Goal: Information Seeking & Learning: Learn about a topic

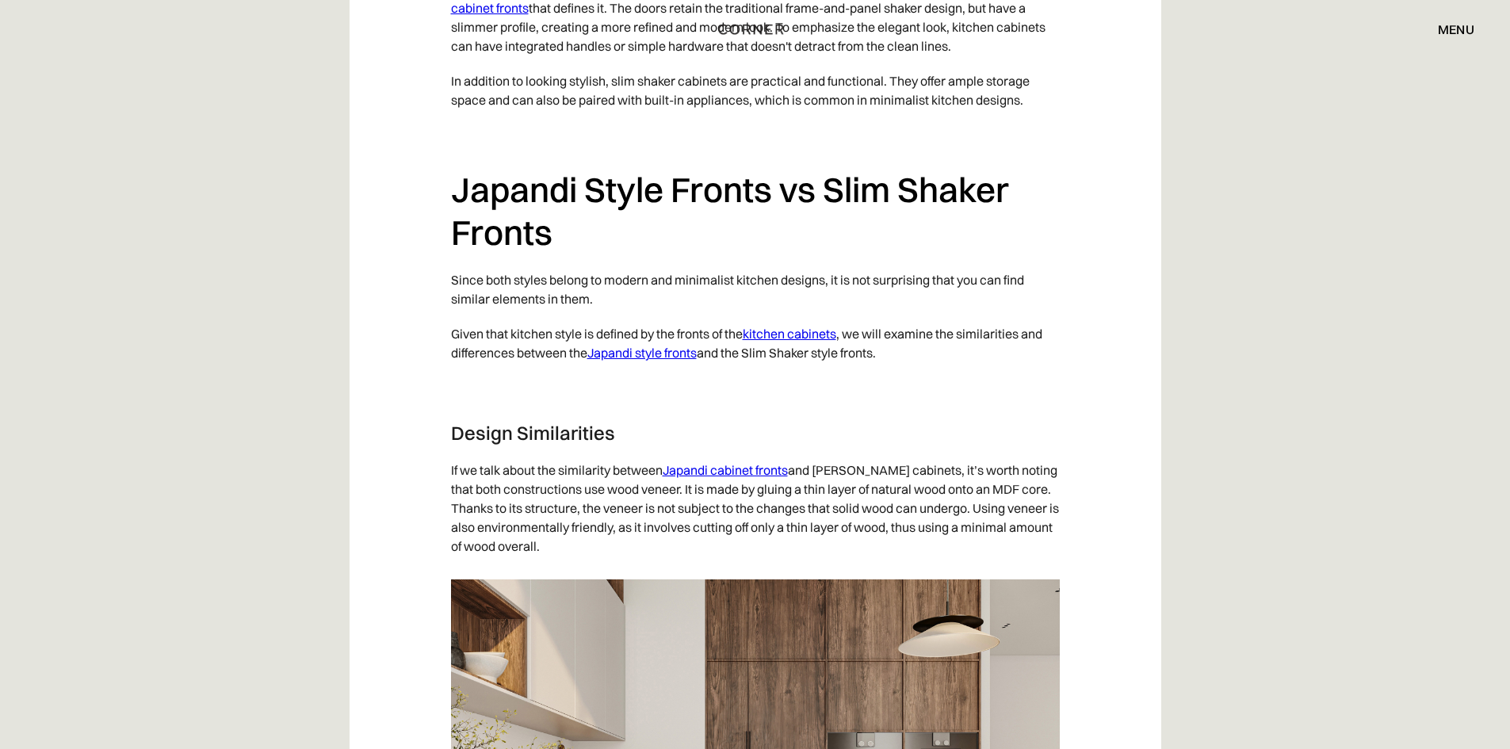
scroll to position [2615, 0]
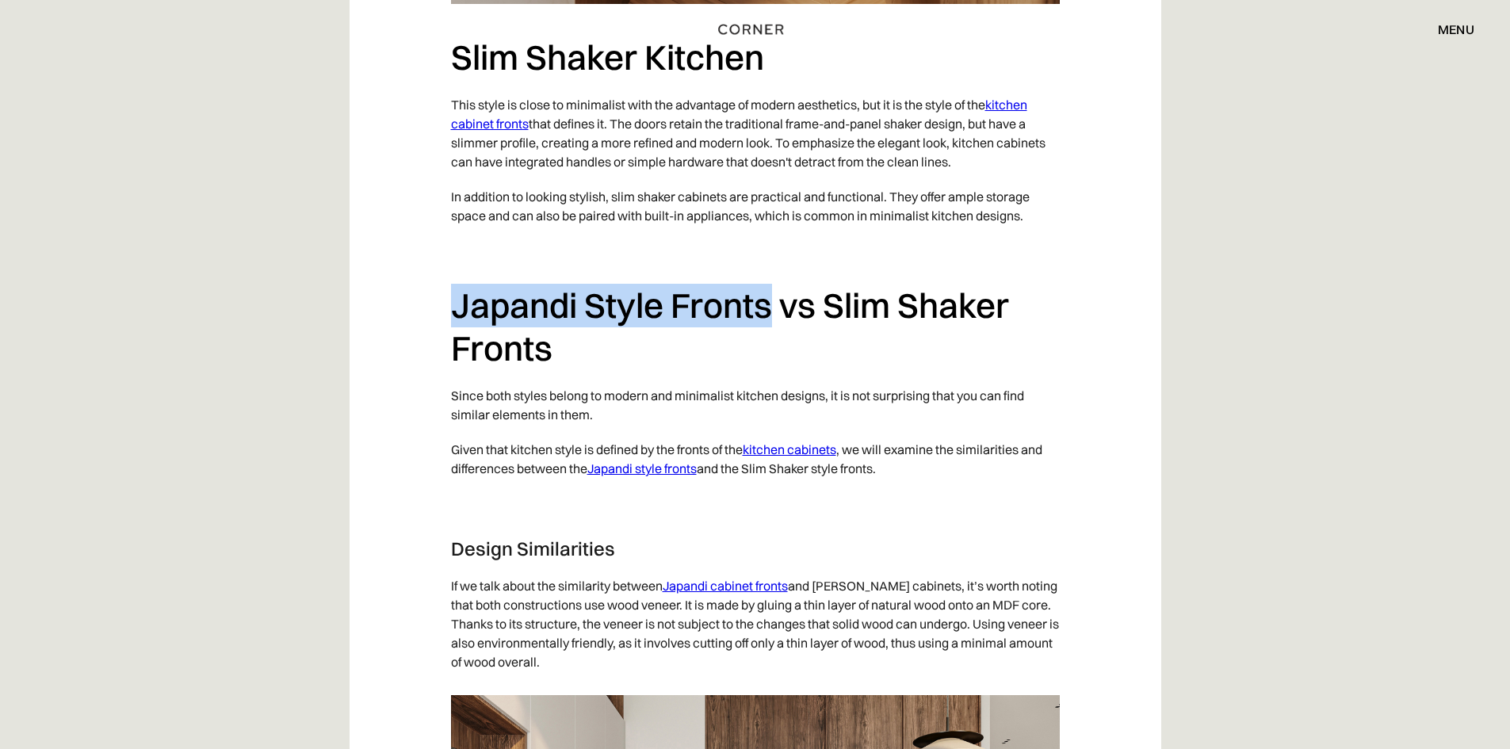
drag, startPoint x: 771, startPoint y: 311, endPoint x: 485, endPoint y: 244, distance: 293.7
copy div "Japandi Style Fronts"
click at [754, 340] on h2 "Japandi Style Fronts vs Slim Shaker Fronts" at bounding box center [755, 327] width 609 height 86
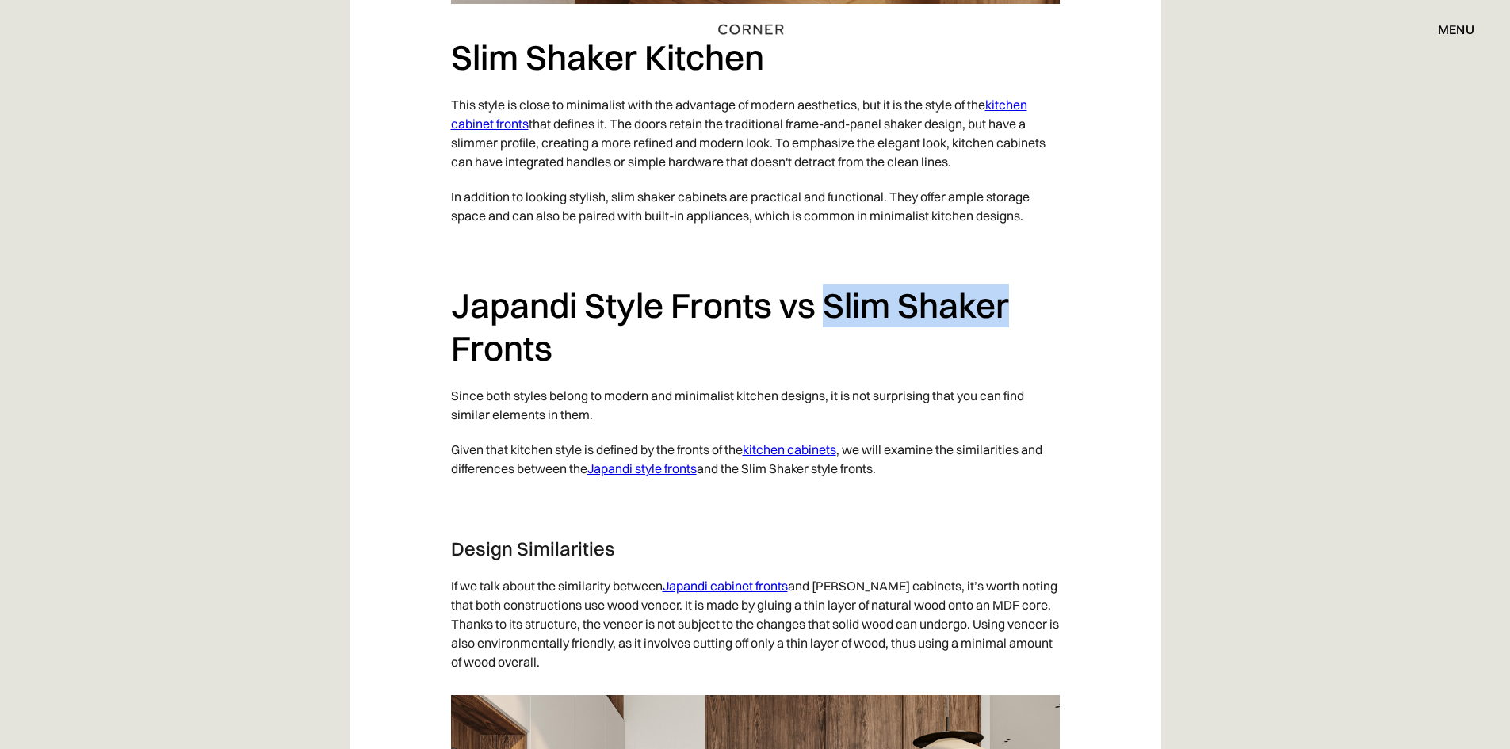
drag, startPoint x: 825, startPoint y: 311, endPoint x: 1015, endPoint y: 311, distance: 190.2
click at [1015, 311] on h2 "Japandi Style Fronts vs Slim Shaker Fronts" at bounding box center [755, 327] width 609 height 86
copy h2 "Slim Shaker"
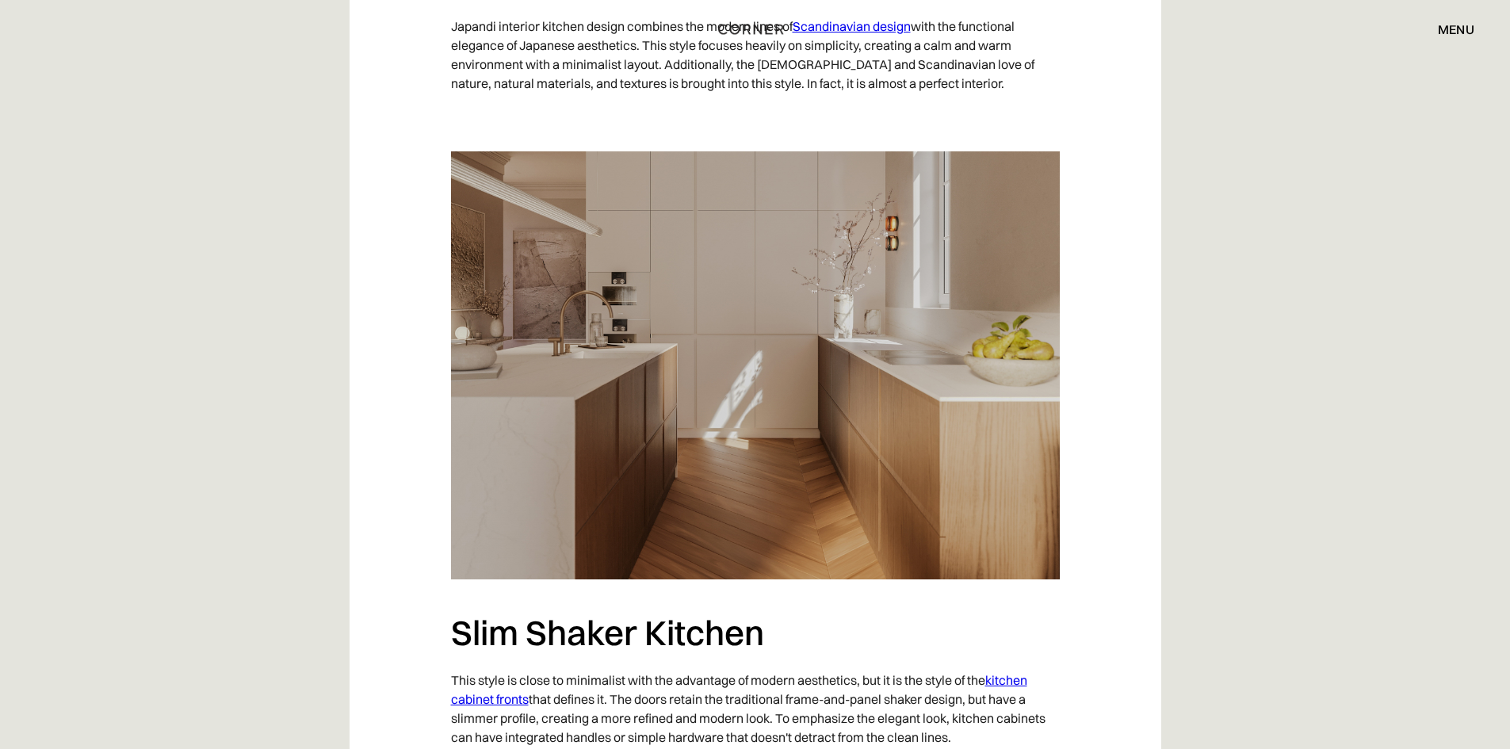
scroll to position [2377, 0]
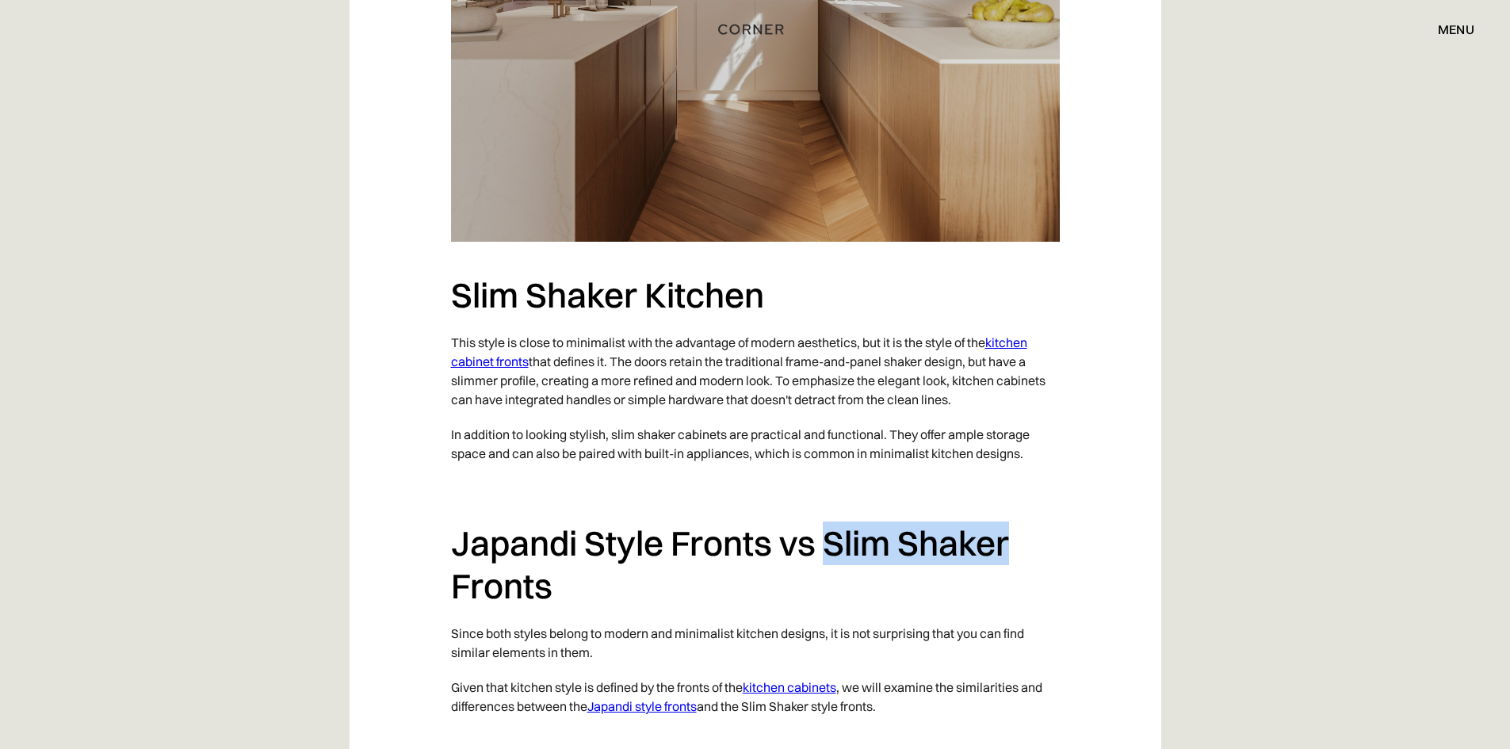
click at [1010, 338] on link "kitchen cabinet fronts" at bounding box center [739, 351] width 576 height 35
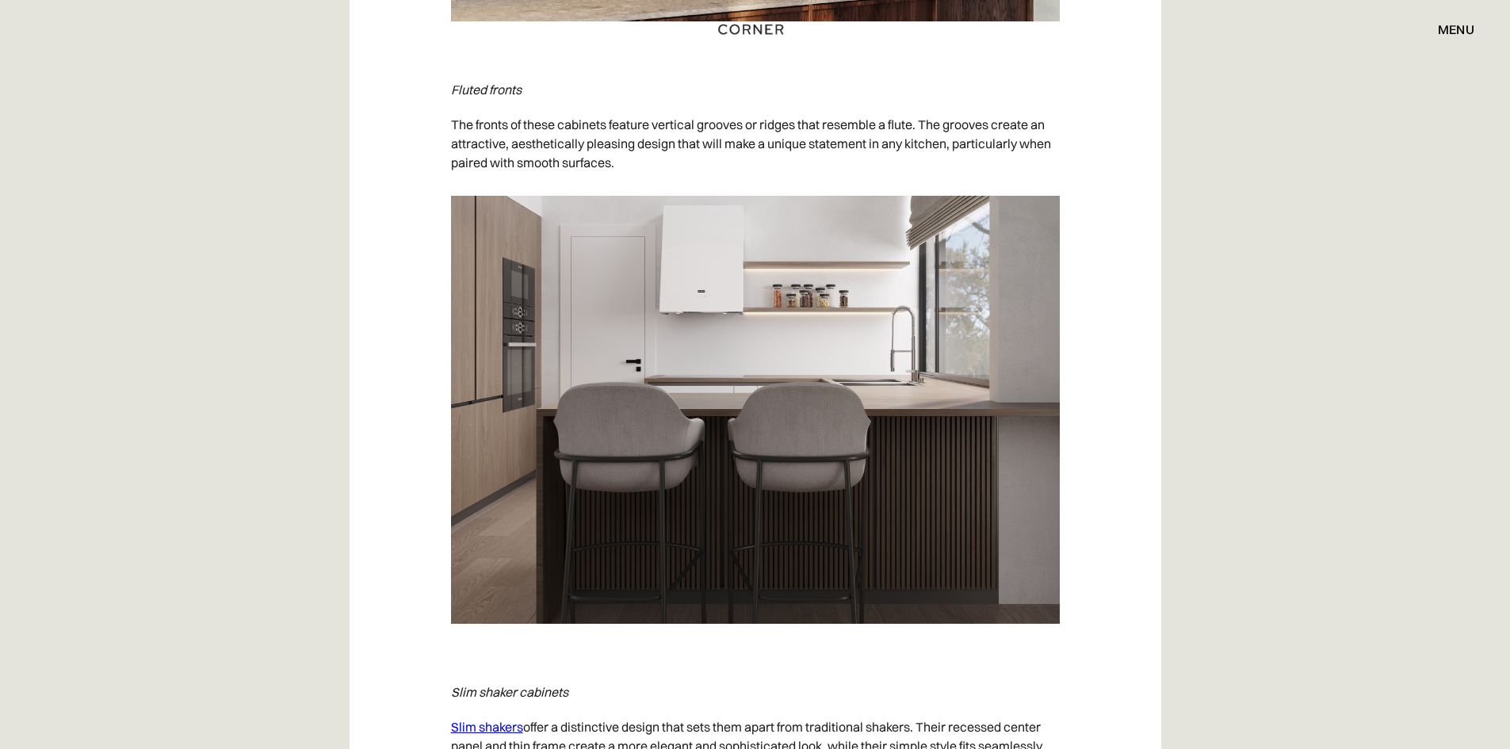
scroll to position [6895, 0]
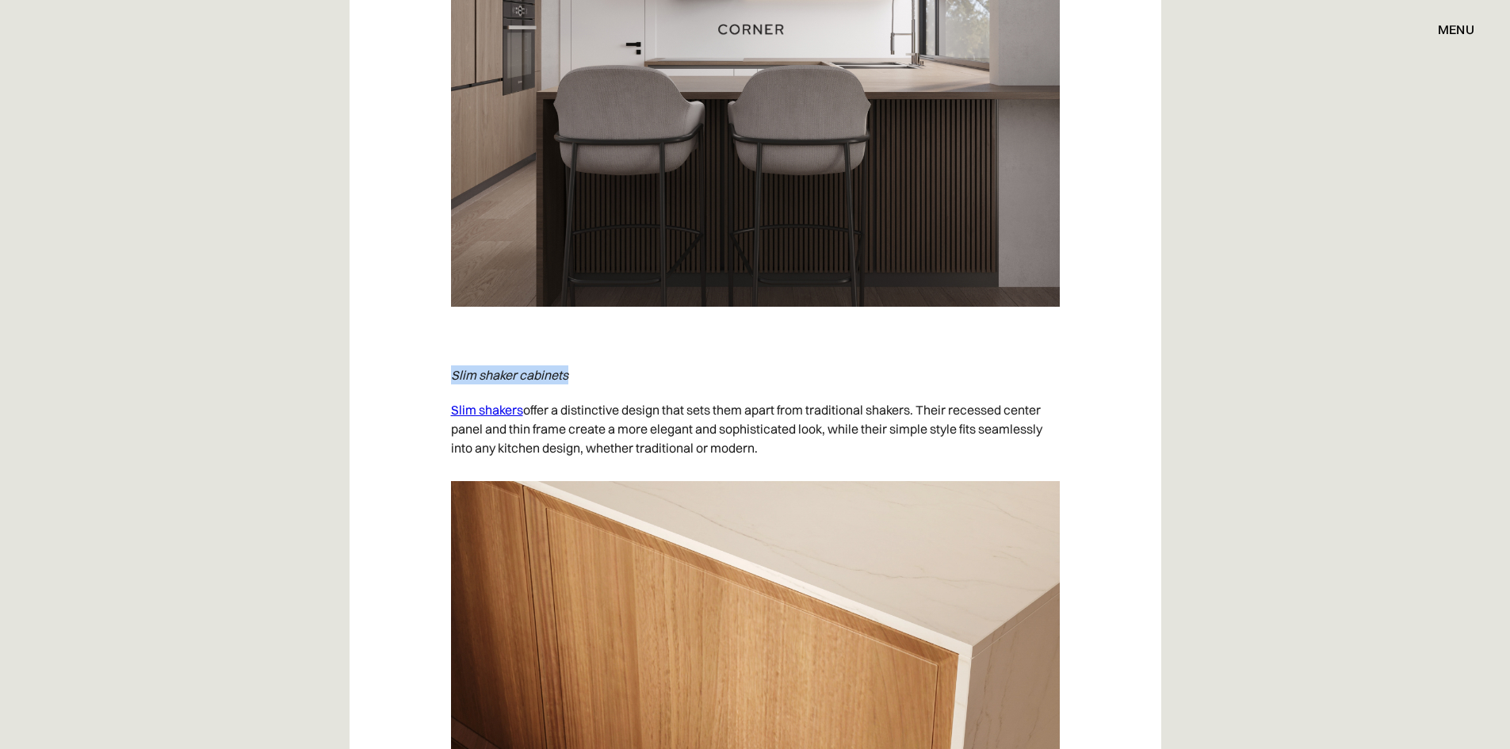
drag, startPoint x: 587, startPoint y: 371, endPoint x: 817, endPoint y: 423, distance: 235.7
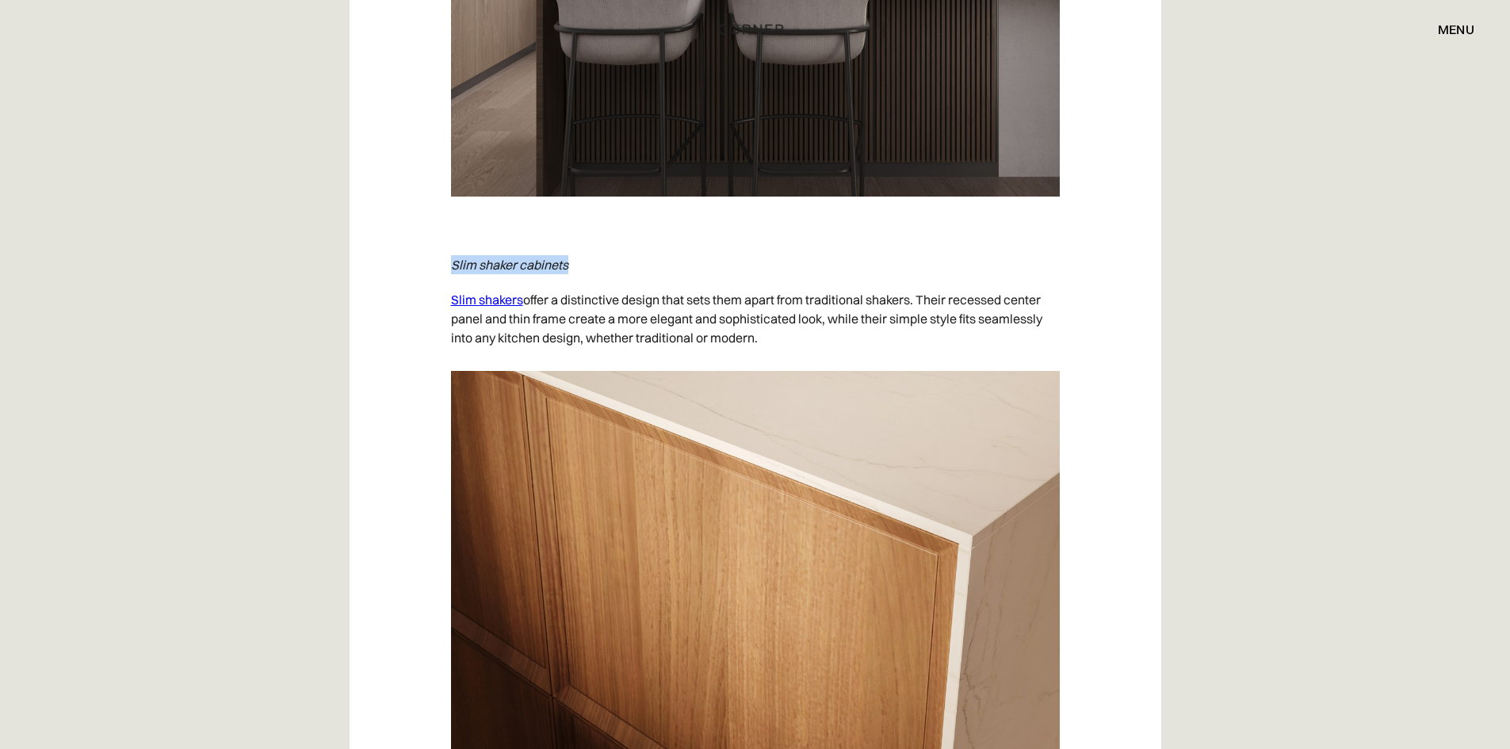
scroll to position [7449, 0]
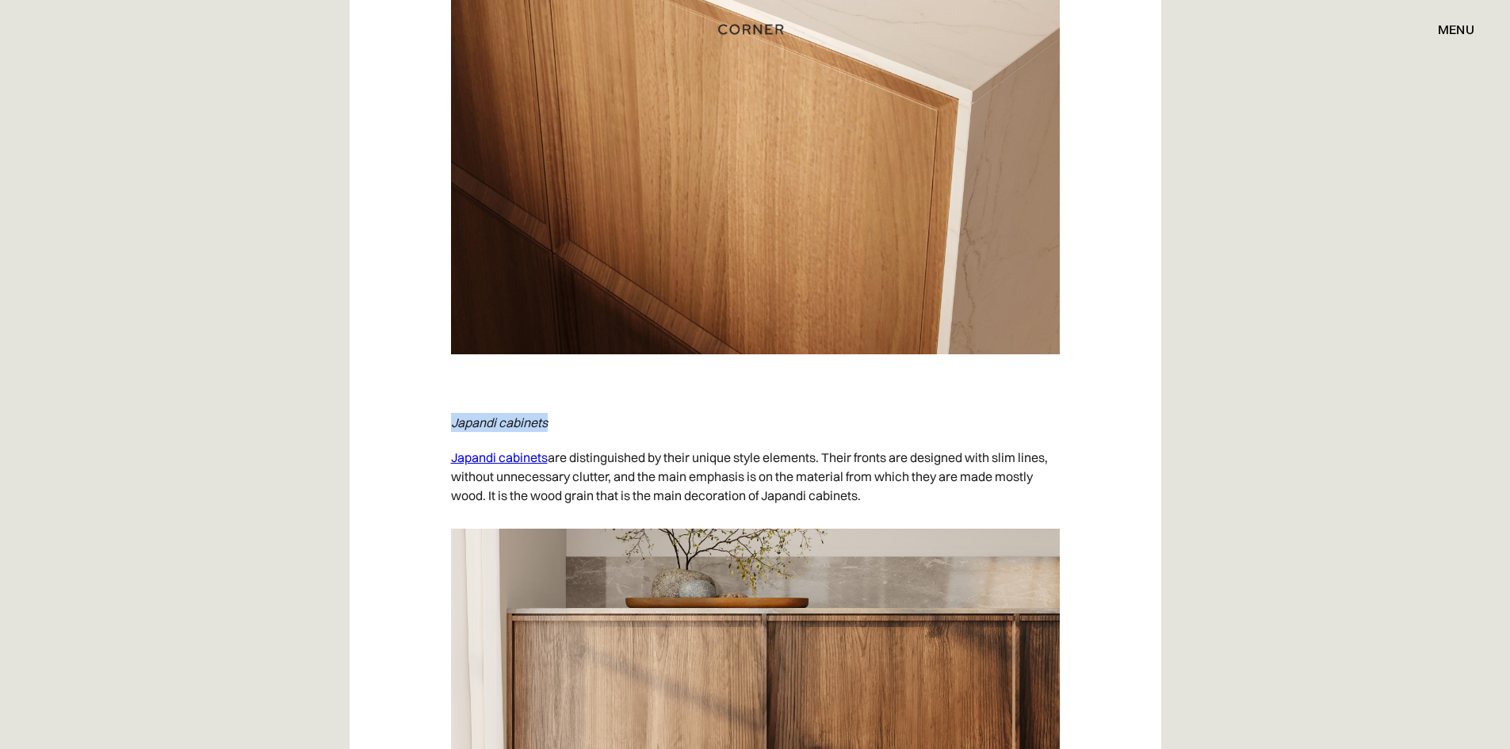
drag, startPoint x: 564, startPoint y: 422, endPoint x: 448, endPoint y: 422, distance: 116.5
copy p "‍ Japandi cabinets"
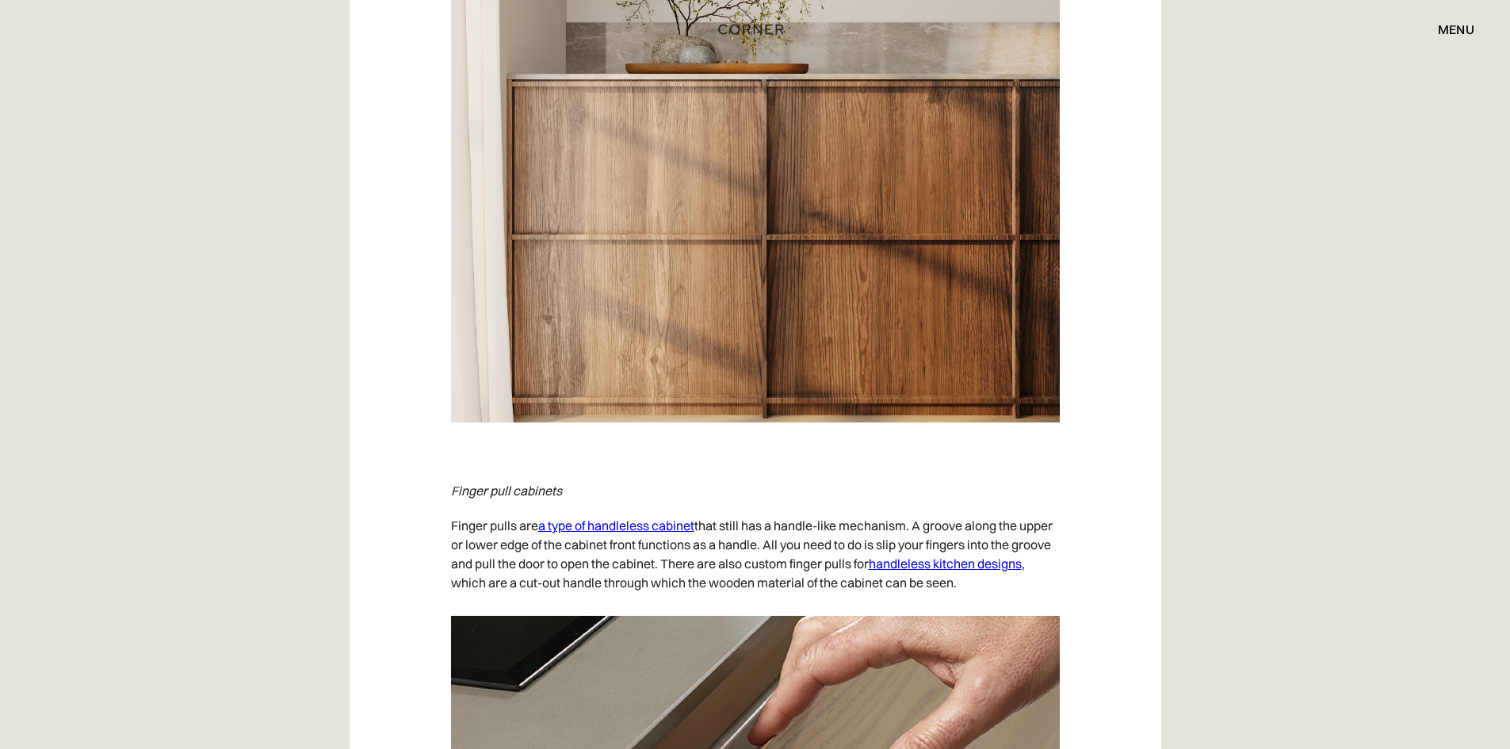
scroll to position [7766, 0]
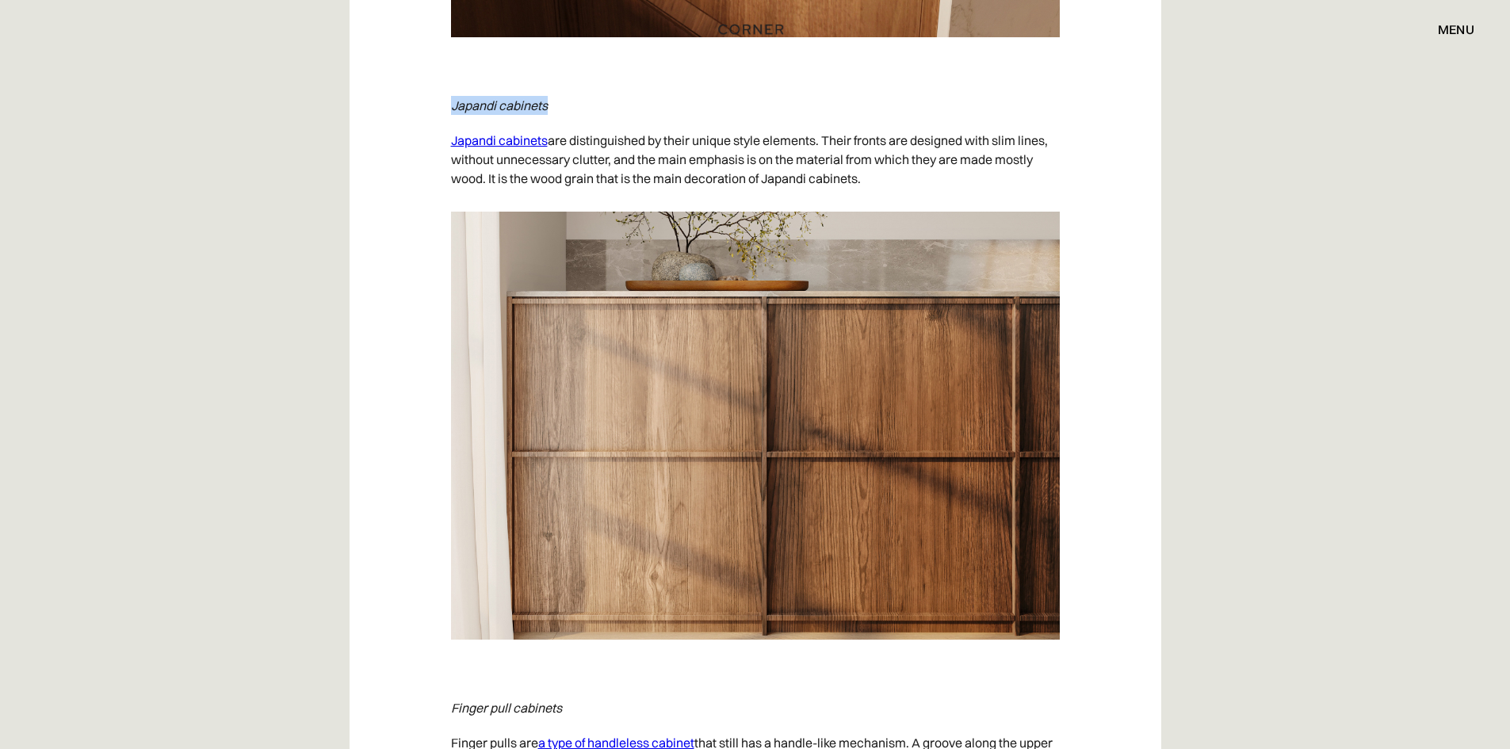
click at [524, 146] on link "Japandi cabinets" at bounding box center [499, 140] width 97 height 16
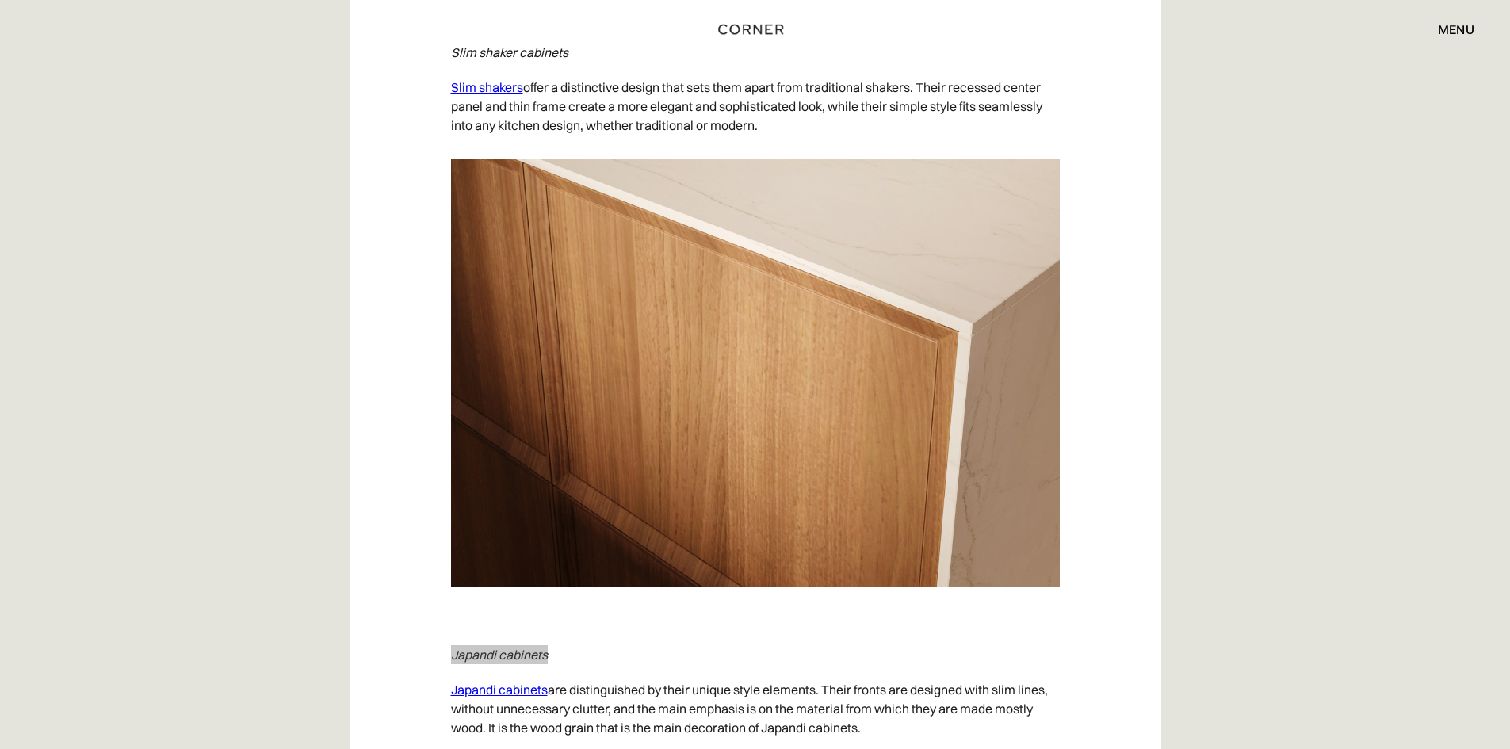
scroll to position [7212, 0]
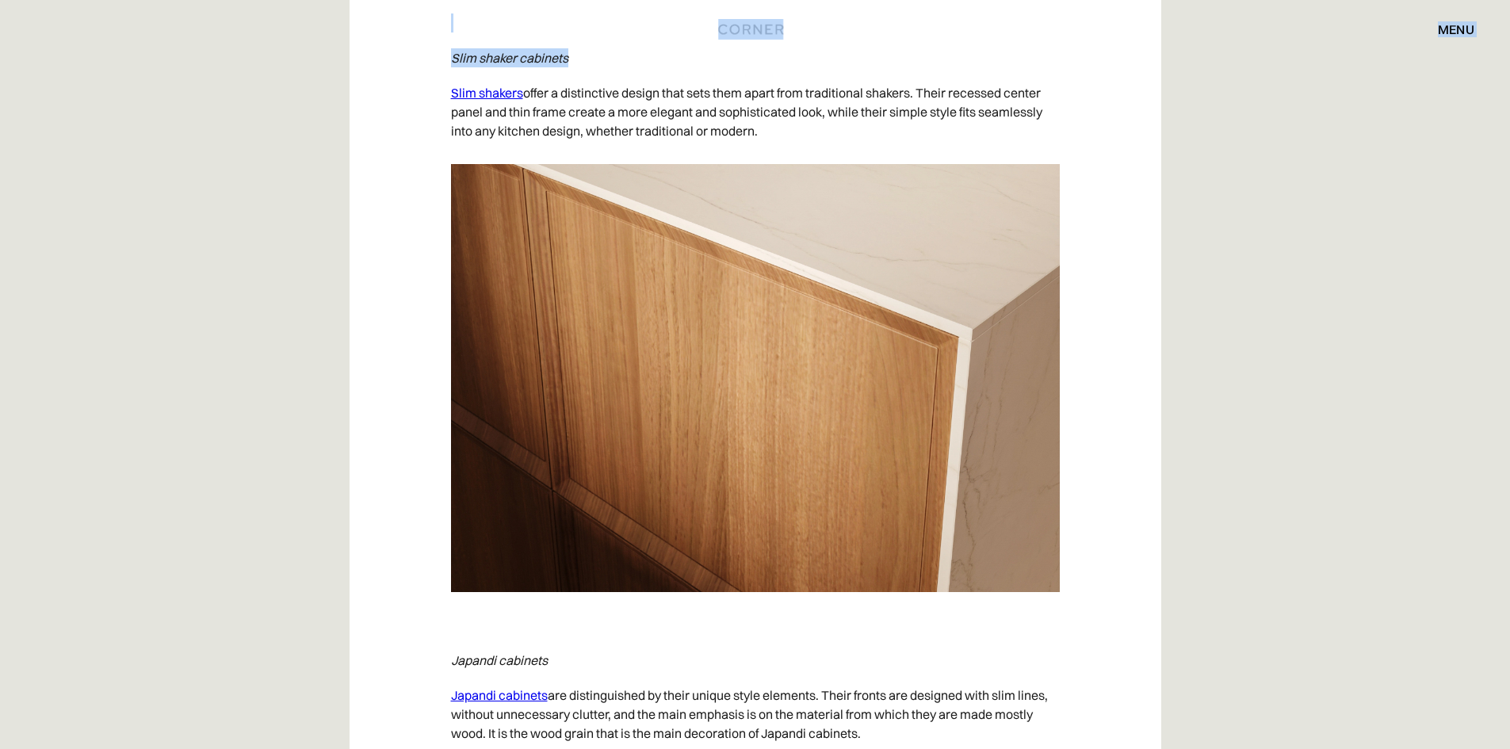
drag, startPoint x: 578, startPoint y: 59, endPoint x: 523, endPoint y: 49, distance: 55.5
click at [556, 67] on p "‍ Slim shaker cabinets" at bounding box center [755, 57] width 609 height 35
drag, startPoint x: 582, startPoint y: 56, endPoint x: 518, endPoint y: 59, distance: 63.4
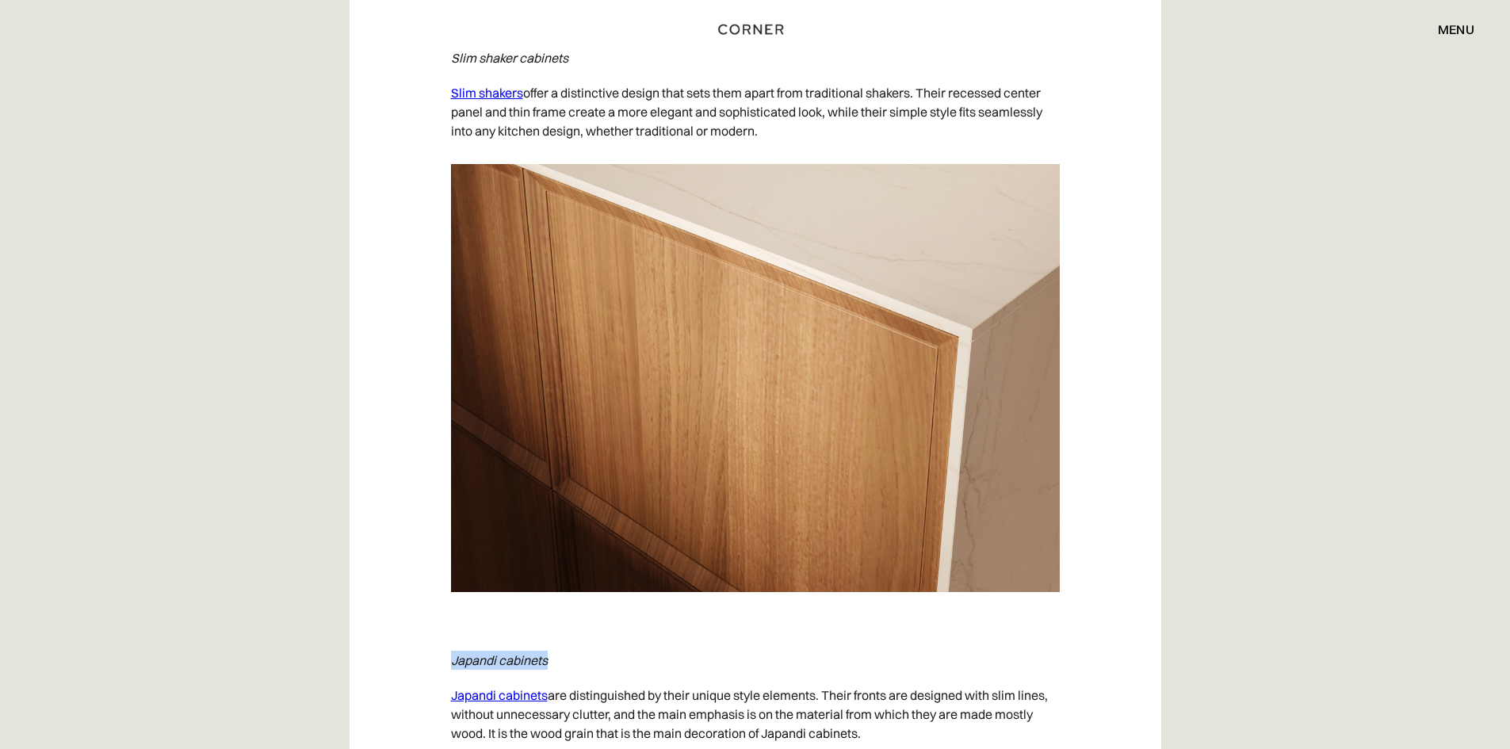
drag, startPoint x: 451, startPoint y: 660, endPoint x: 598, endPoint y: 651, distance: 147.7
click at [597, 669] on p "‍ Japandi cabinets" at bounding box center [755, 660] width 609 height 35
drag, startPoint x: 431, startPoint y: 53, endPoint x: 598, endPoint y: 46, distance: 167.4
click at [603, 50] on div "Shop Kitchens Shop Kitchens How it works How it works Projects Projects Inspira…" at bounding box center [755, 29] width 1510 height 59
drag, startPoint x: 582, startPoint y: 55, endPoint x: 449, endPoint y: 55, distance: 133.9
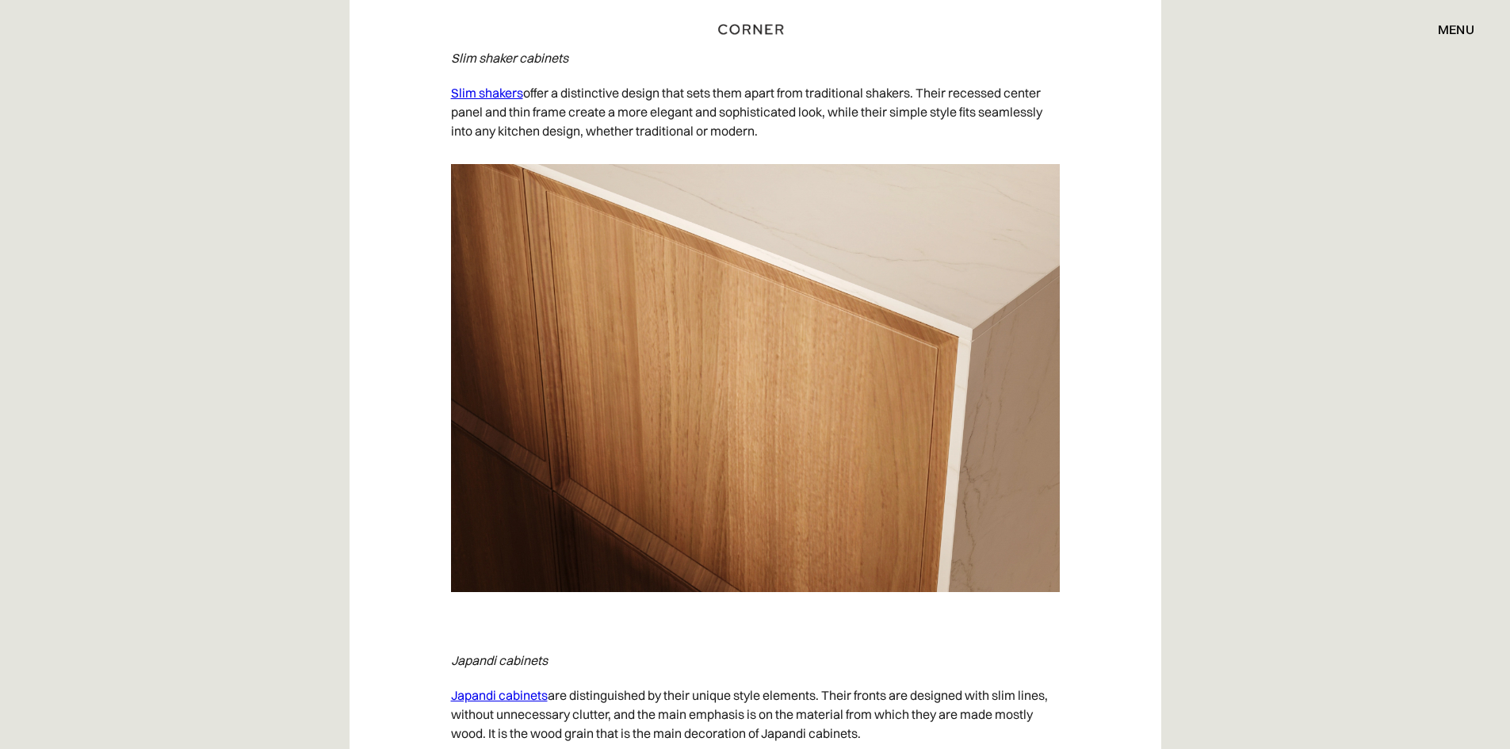
click at [449, 55] on div "Shop Kitchens Shop Kitchens How it works How it works Projects Projects Inspira…" at bounding box center [755, 29] width 1510 height 59
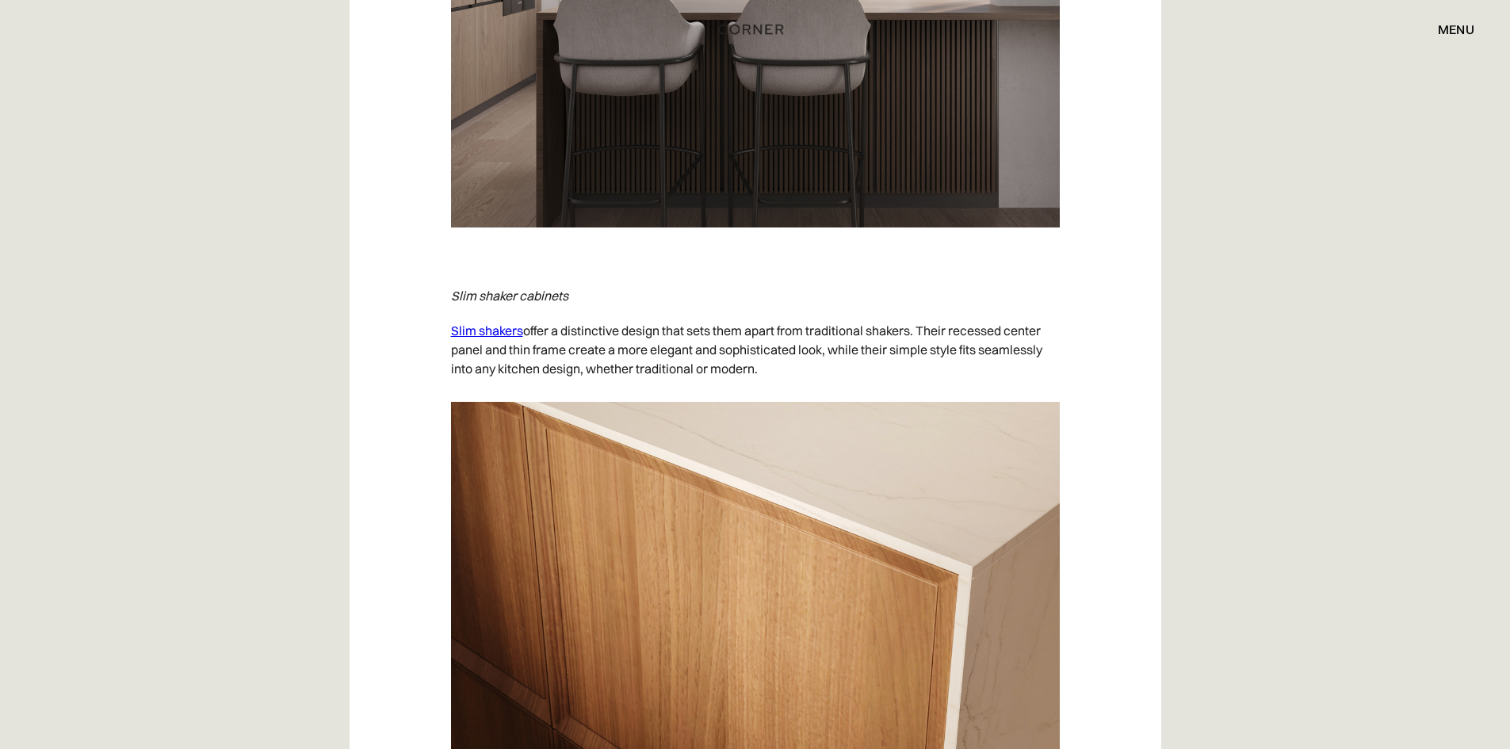
scroll to position [7687, 0]
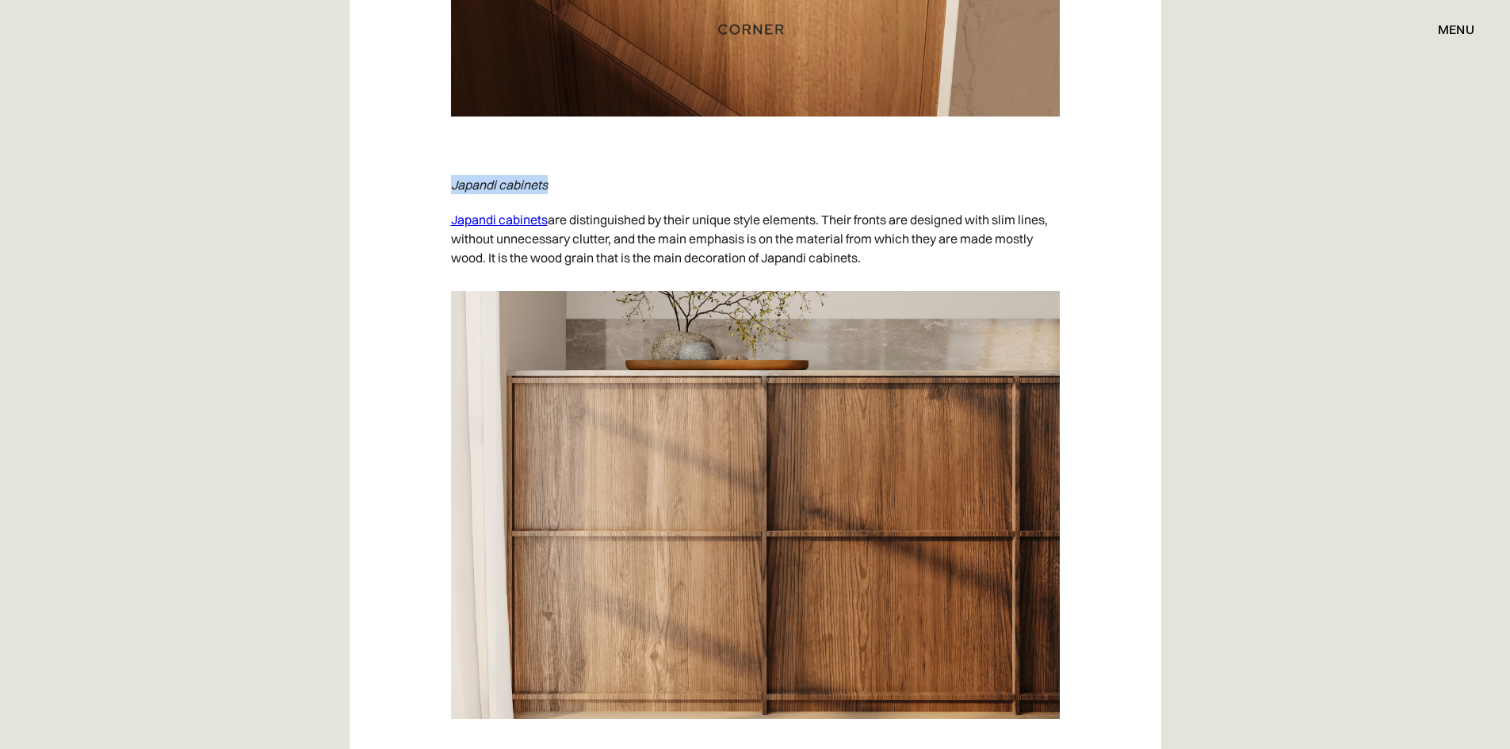
drag, startPoint x: 575, startPoint y: 184, endPoint x: 409, endPoint y: 185, distance: 165.6
copy p "‍ Japandi cabinets"
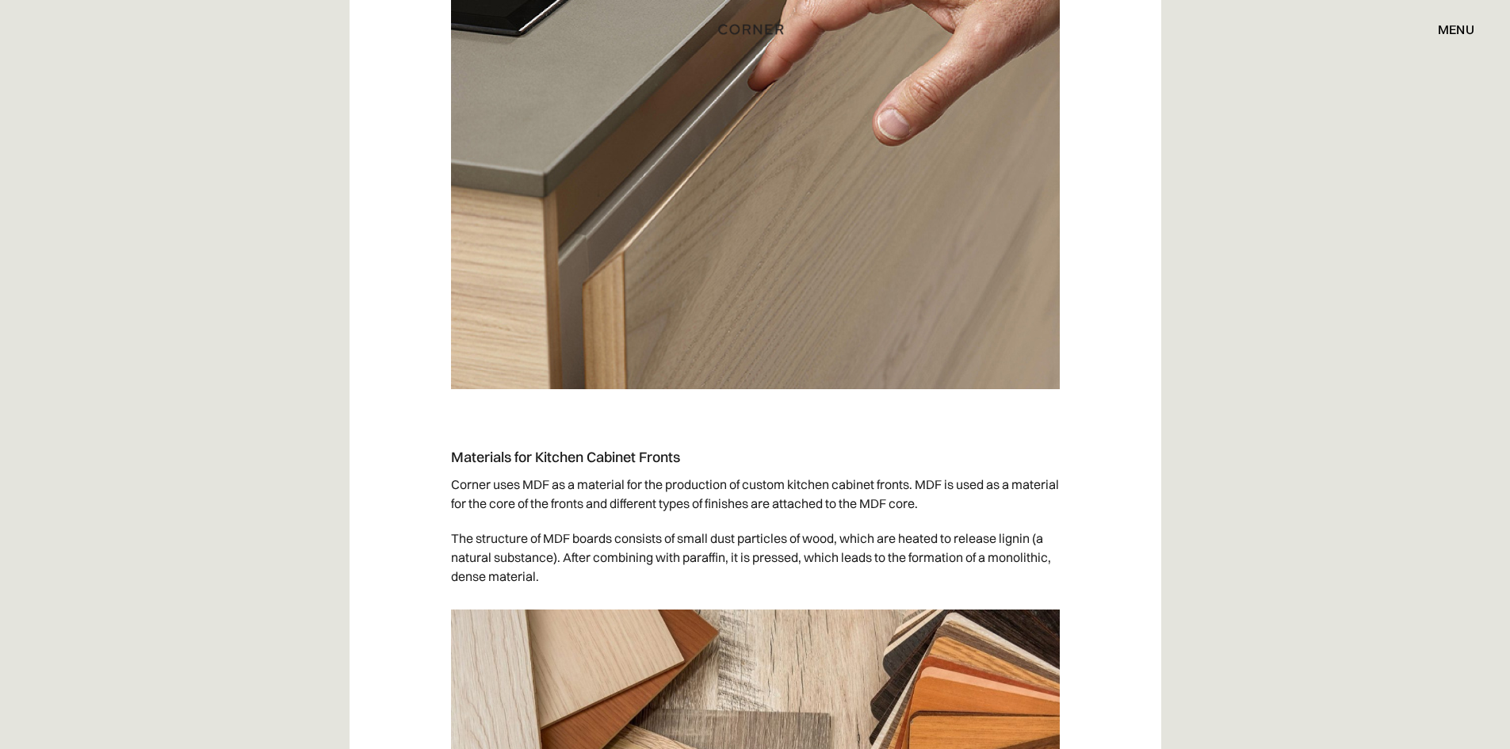
scroll to position [8083, 0]
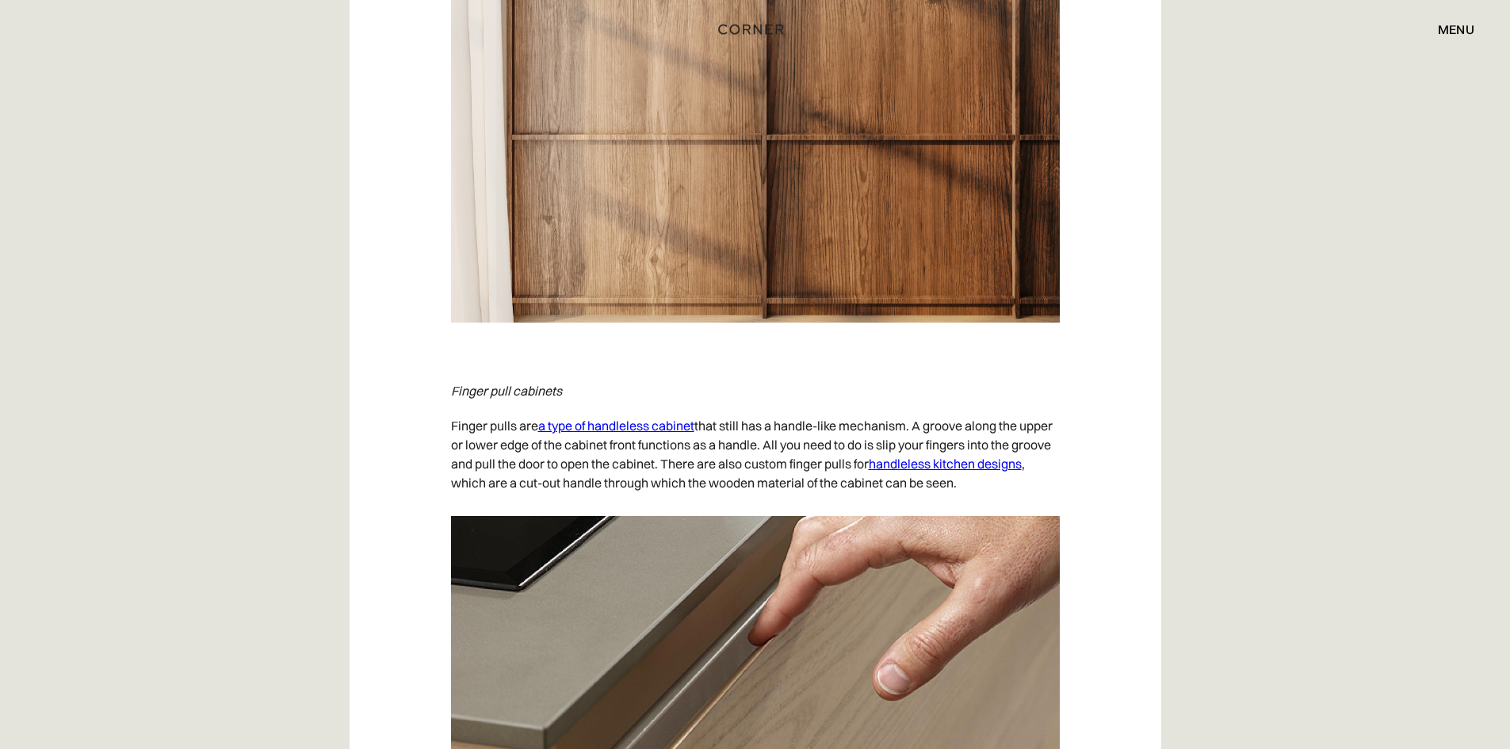
click at [618, 425] on link "a type of handleless cabinet" at bounding box center [616, 426] width 156 height 16
click at [1010, 463] on link "handleless kitchen designs" at bounding box center [945, 464] width 153 height 16
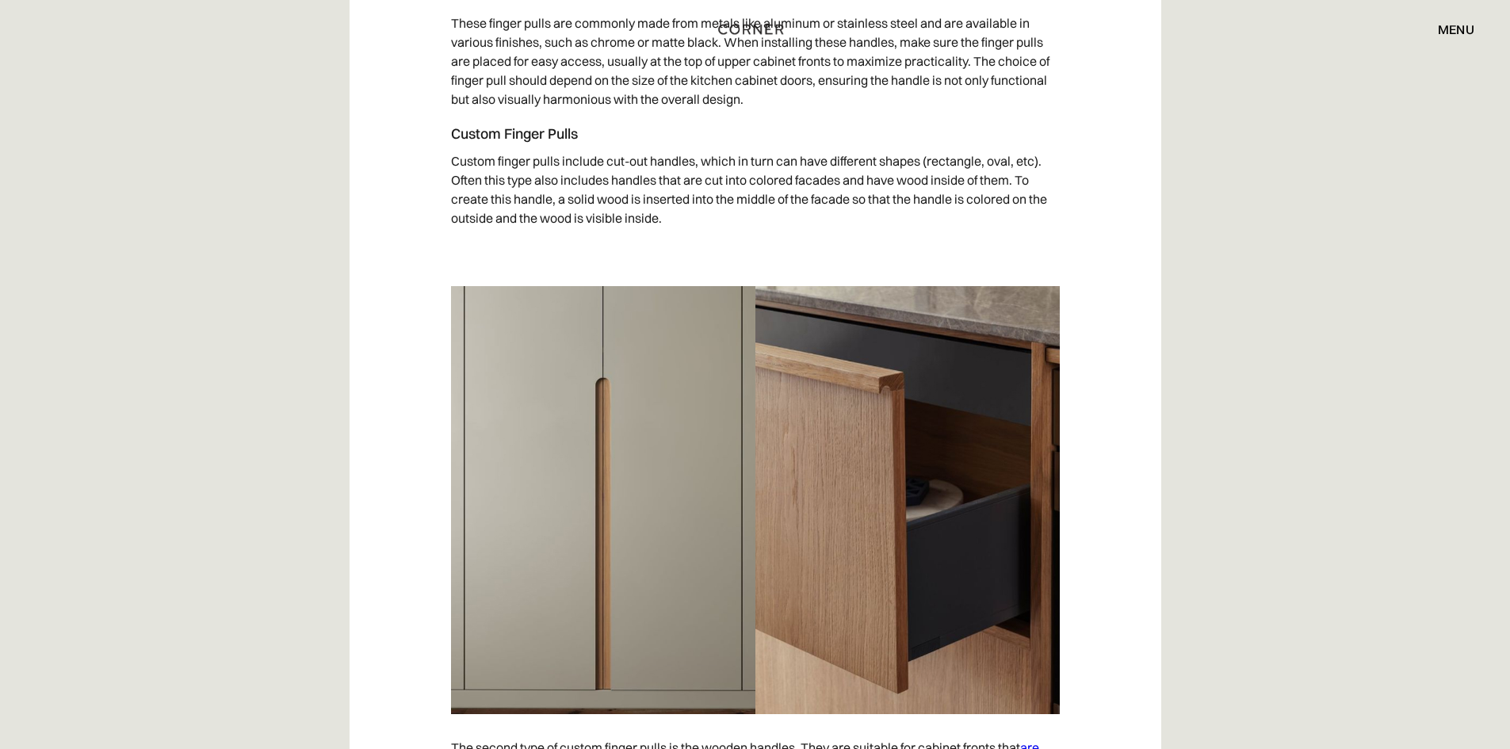
scroll to position [4372, 0]
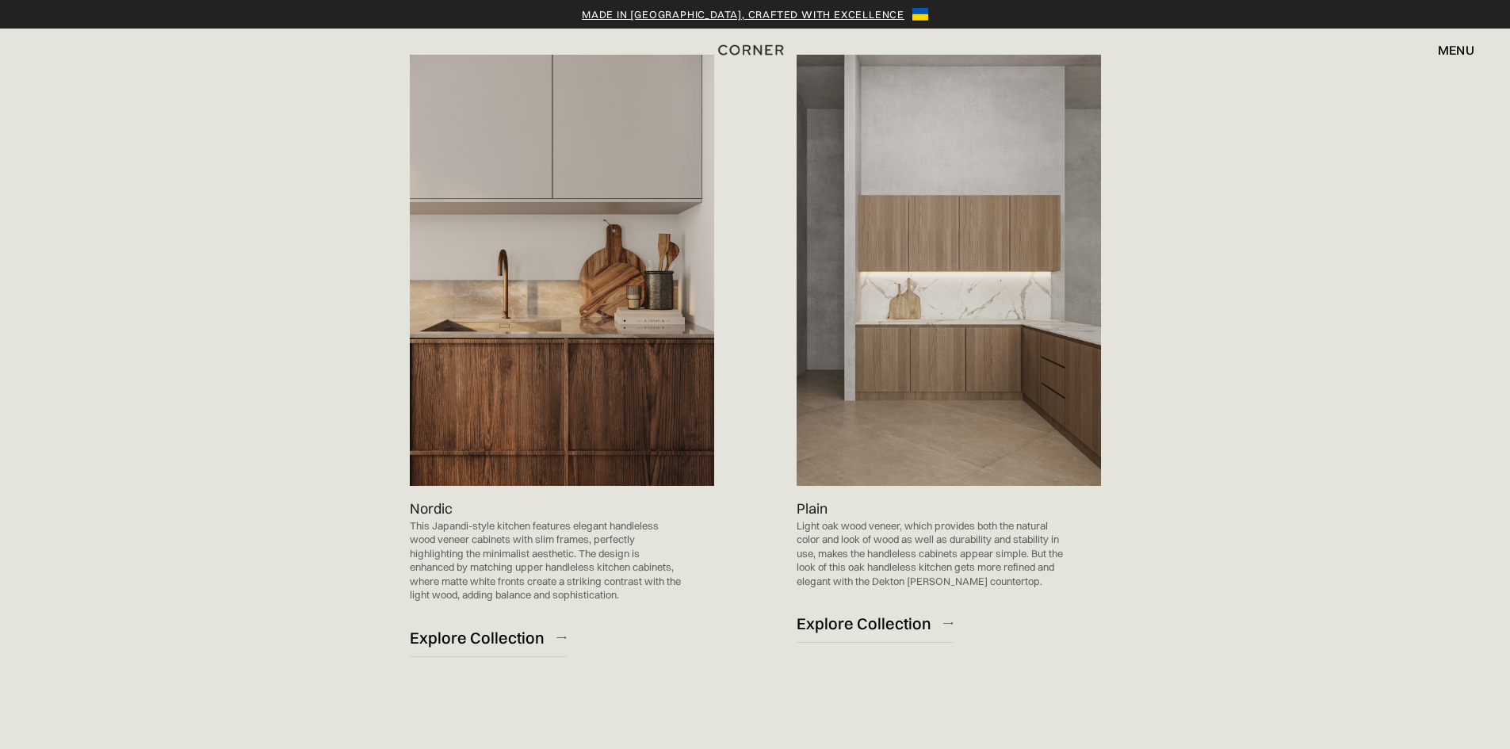
scroll to position [951, 0]
click at [578, 426] on img at bounding box center [562, 270] width 304 height 431
click at [517, 632] on div "Explore Collection" at bounding box center [477, 638] width 135 height 21
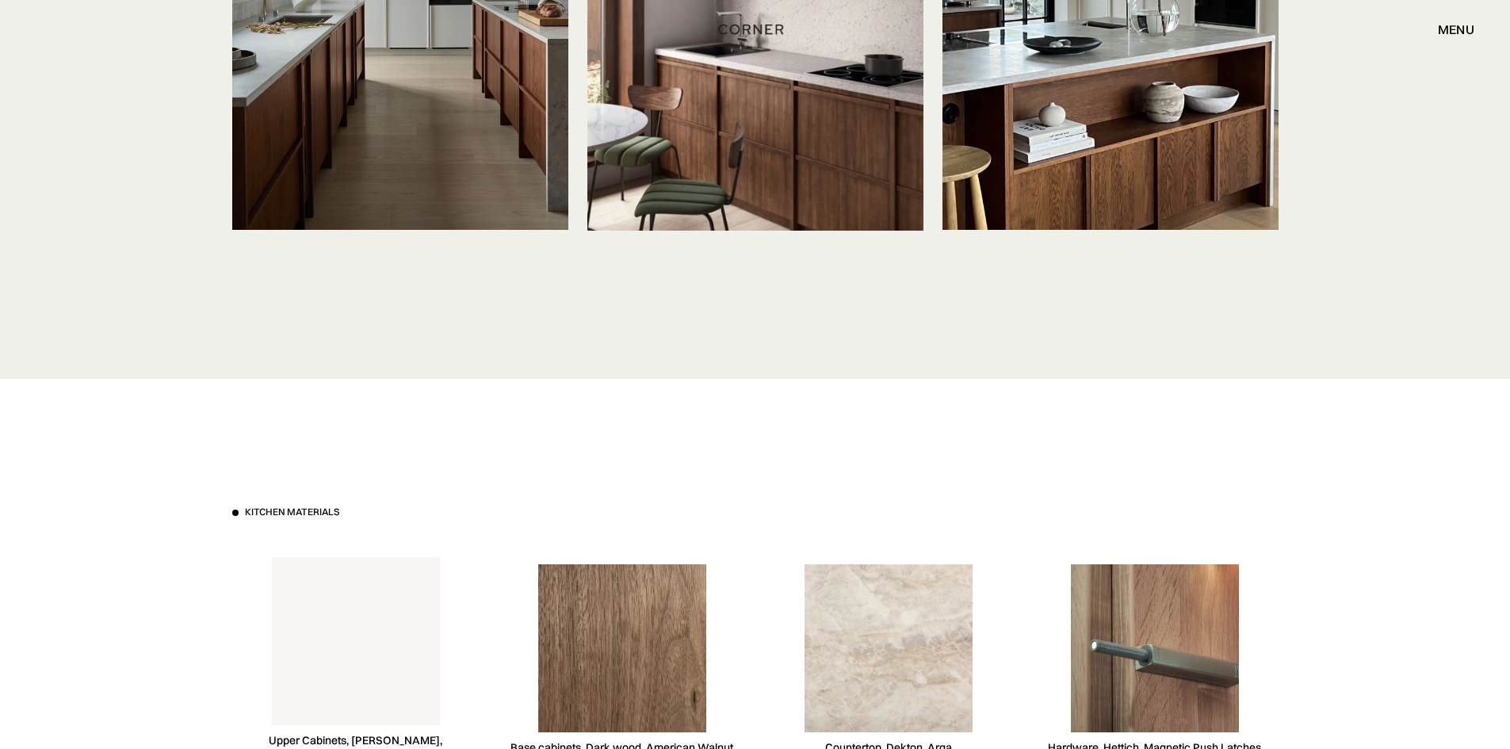
scroll to position [4121, 0]
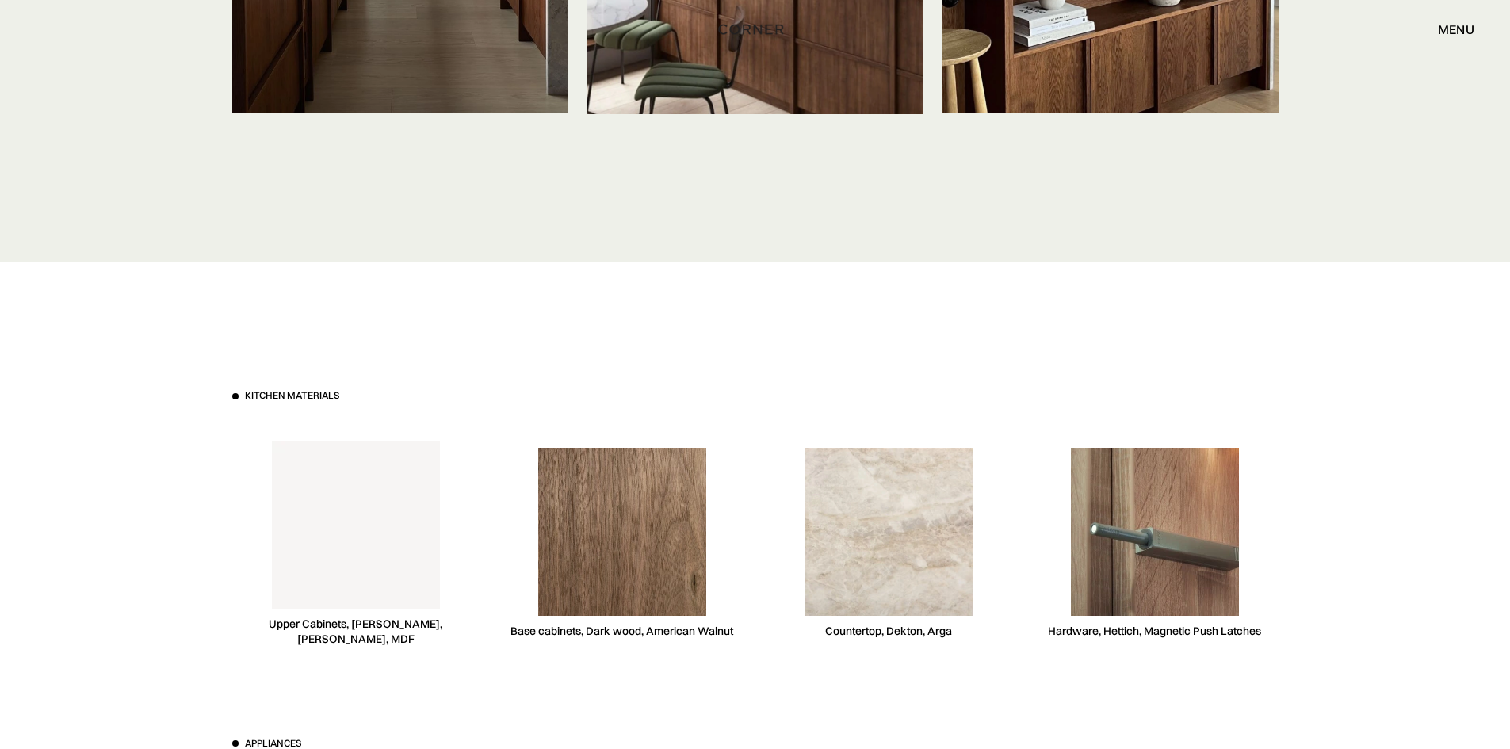
click at [645, 568] on img at bounding box center [622, 532] width 168 height 168
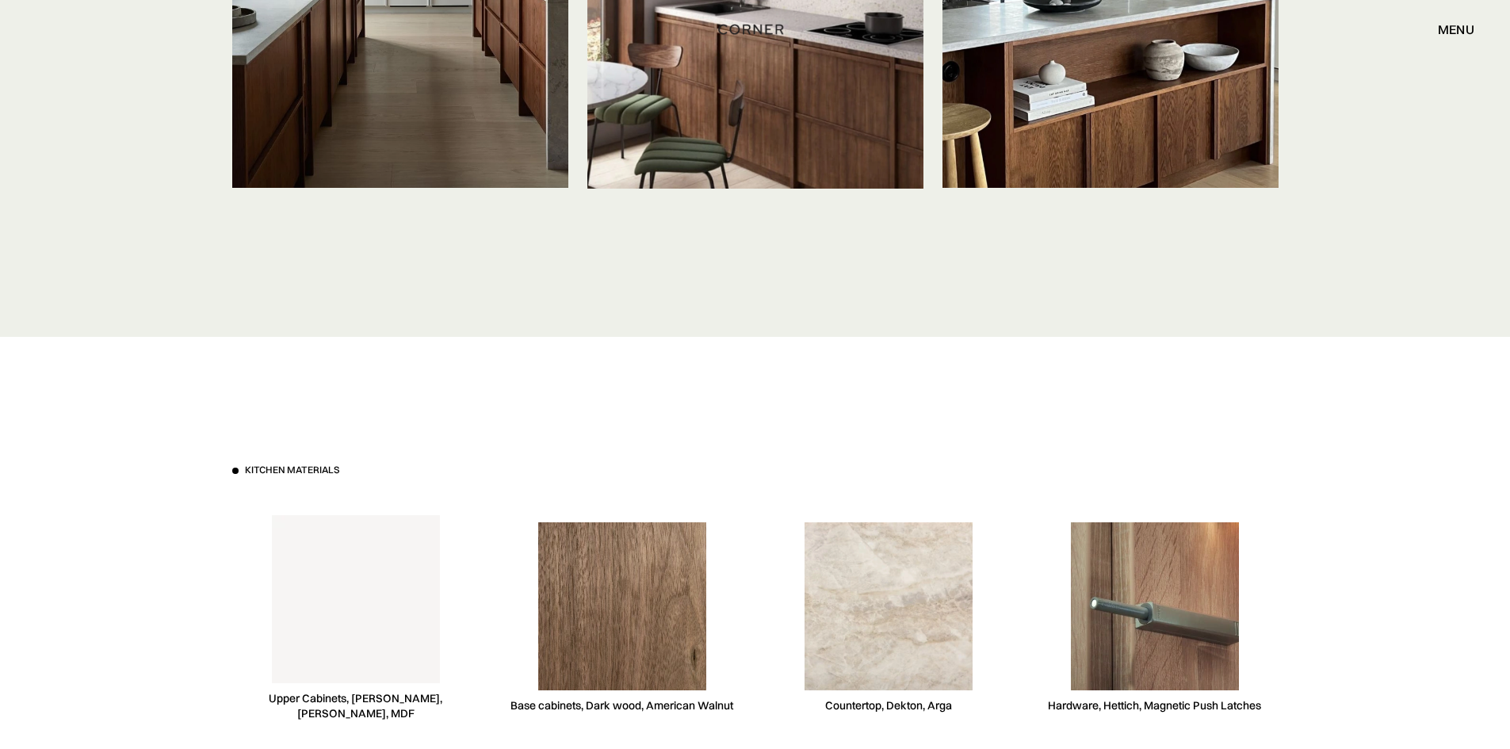
scroll to position [4042, 0]
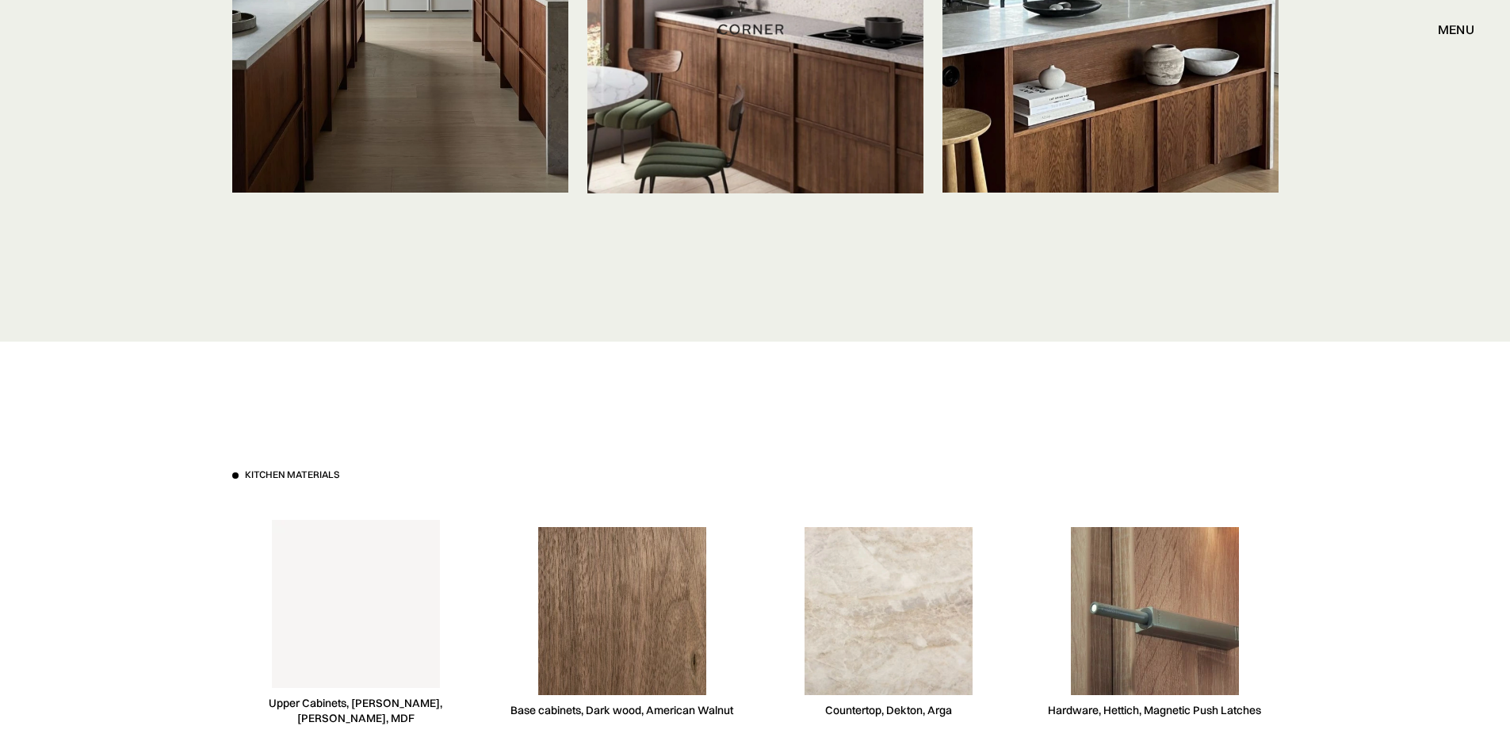
click at [369, 560] on img at bounding box center [356, 604] width 168 height 168
click at [540, 557] on img at bounding box center [622, 611] width 168 height 168
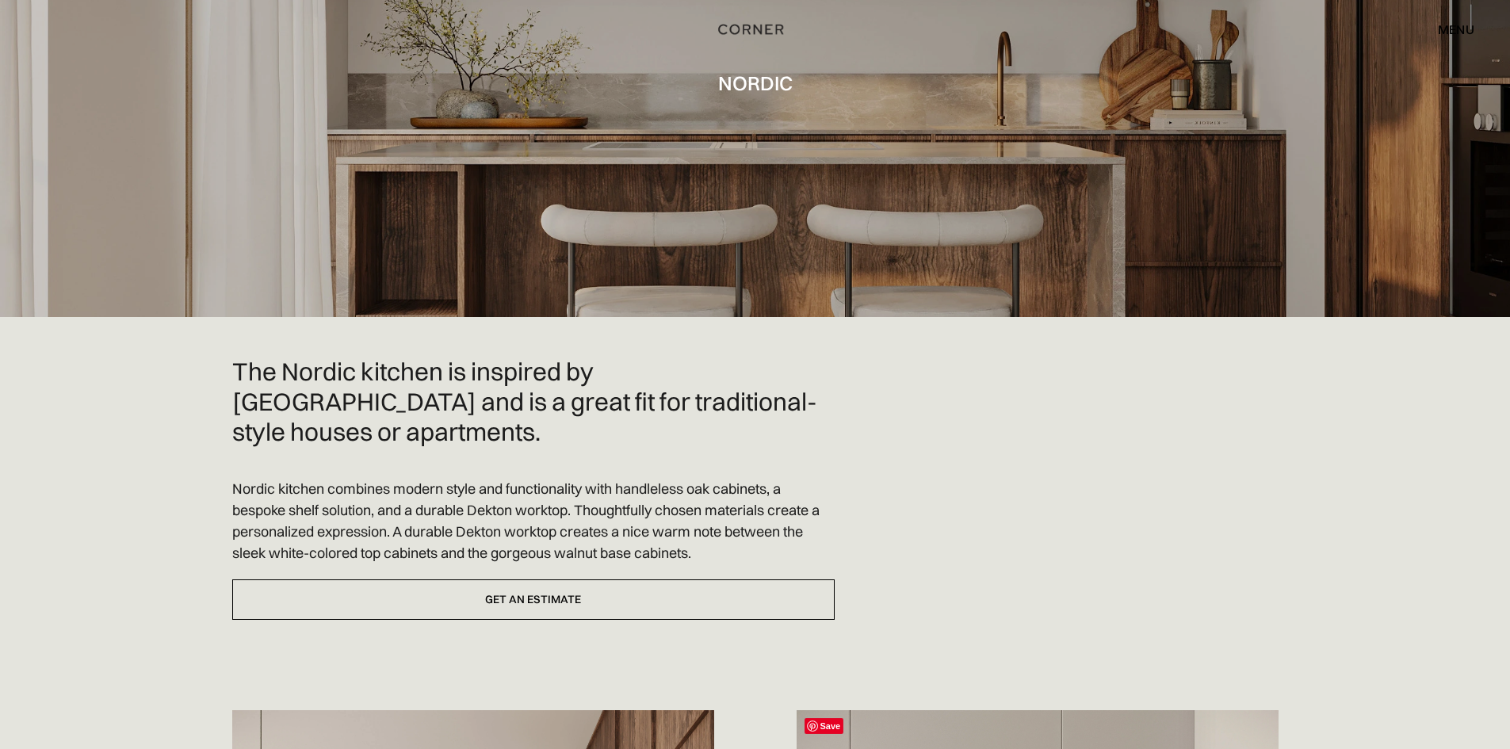
scroll to position [0, 0]
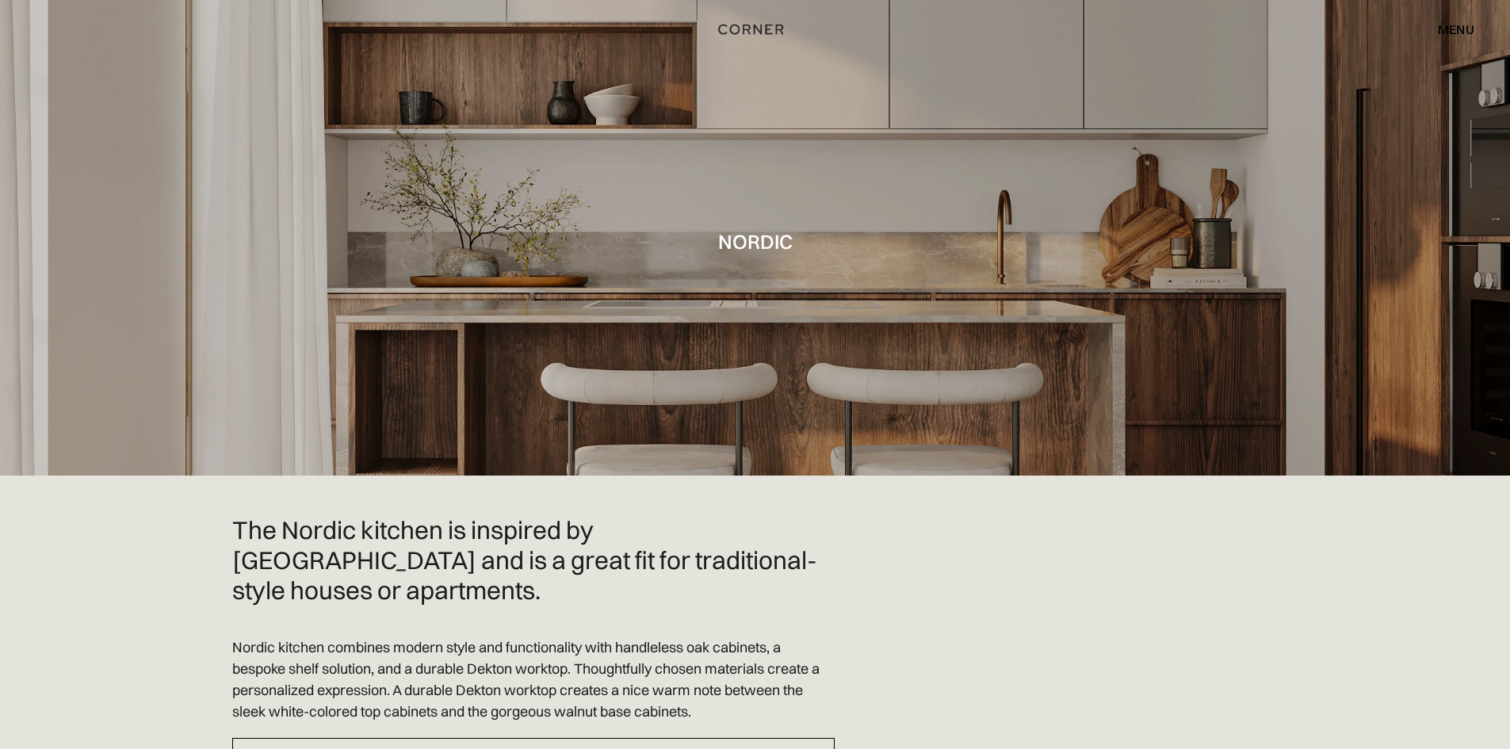
click at [1449, 13] on div "Shop Kitchens Shop Kitchens How it works How it works Projects Projects Inspira…" at bounding box center [755, 29] width 1510 height 59
click at [1447, 25] on div "menu close" at bounding box center [1448, 29] width 52 height 27
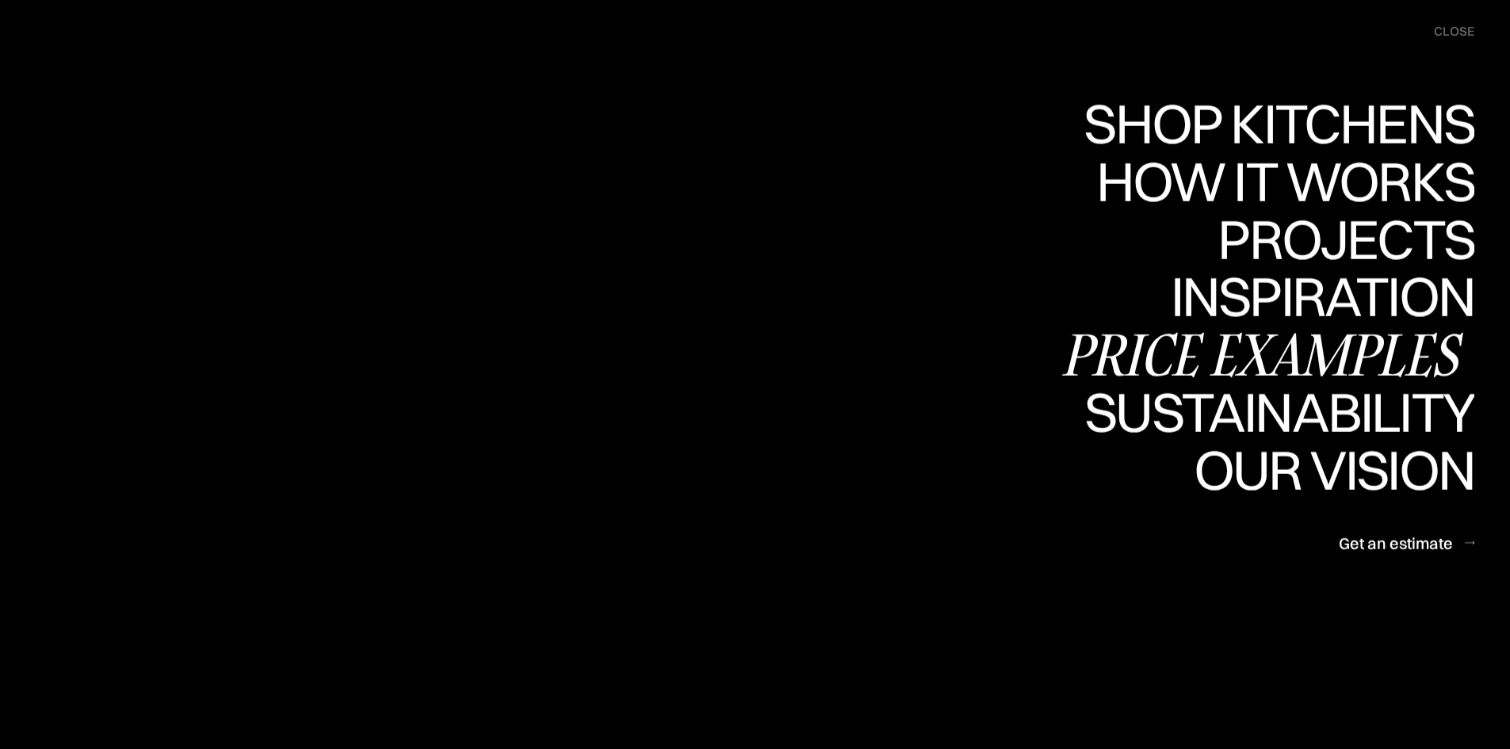
click at [1225, 345] on div "Price examples" at bounding box center [1266, 354] width 415 height 55
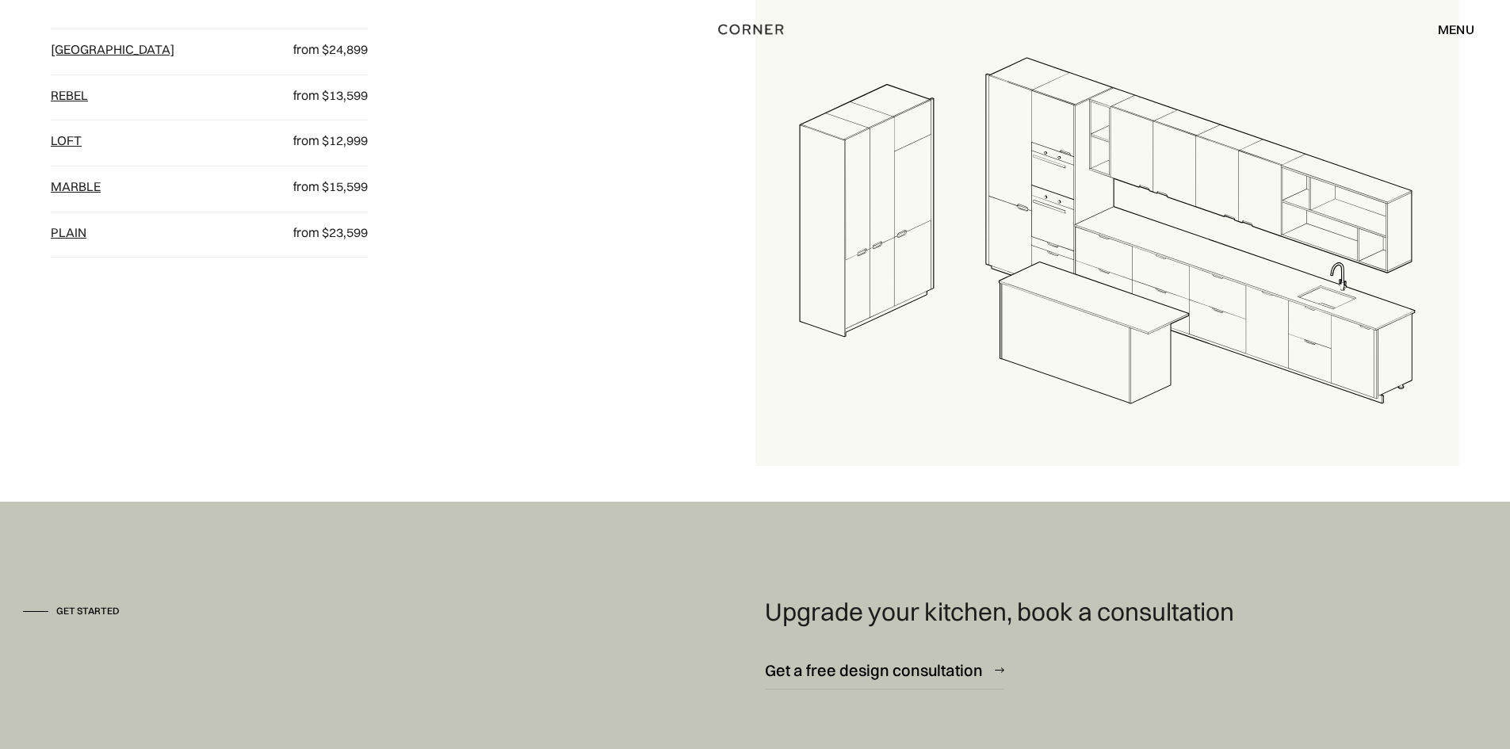
scroll to position [1740, 0]
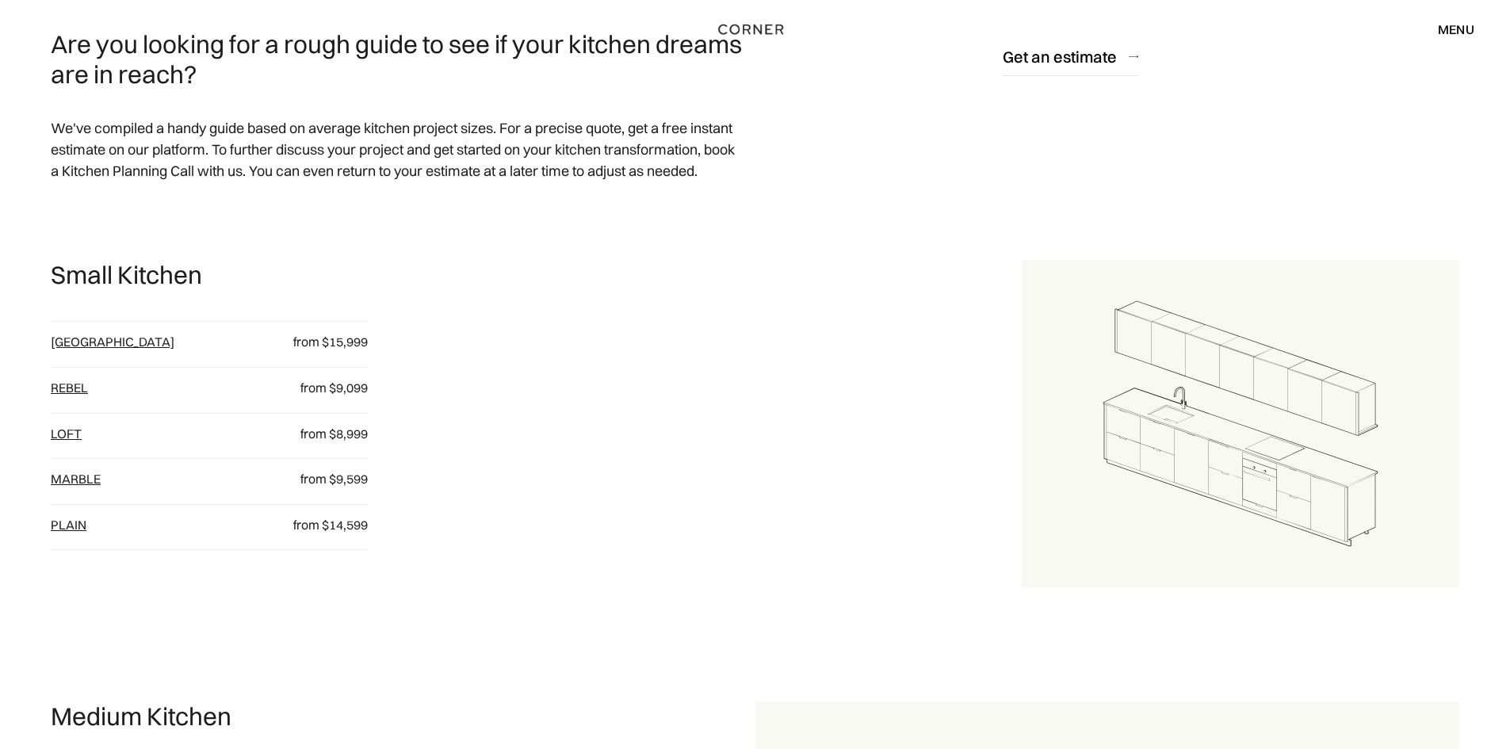
scroll to position [789, 0]
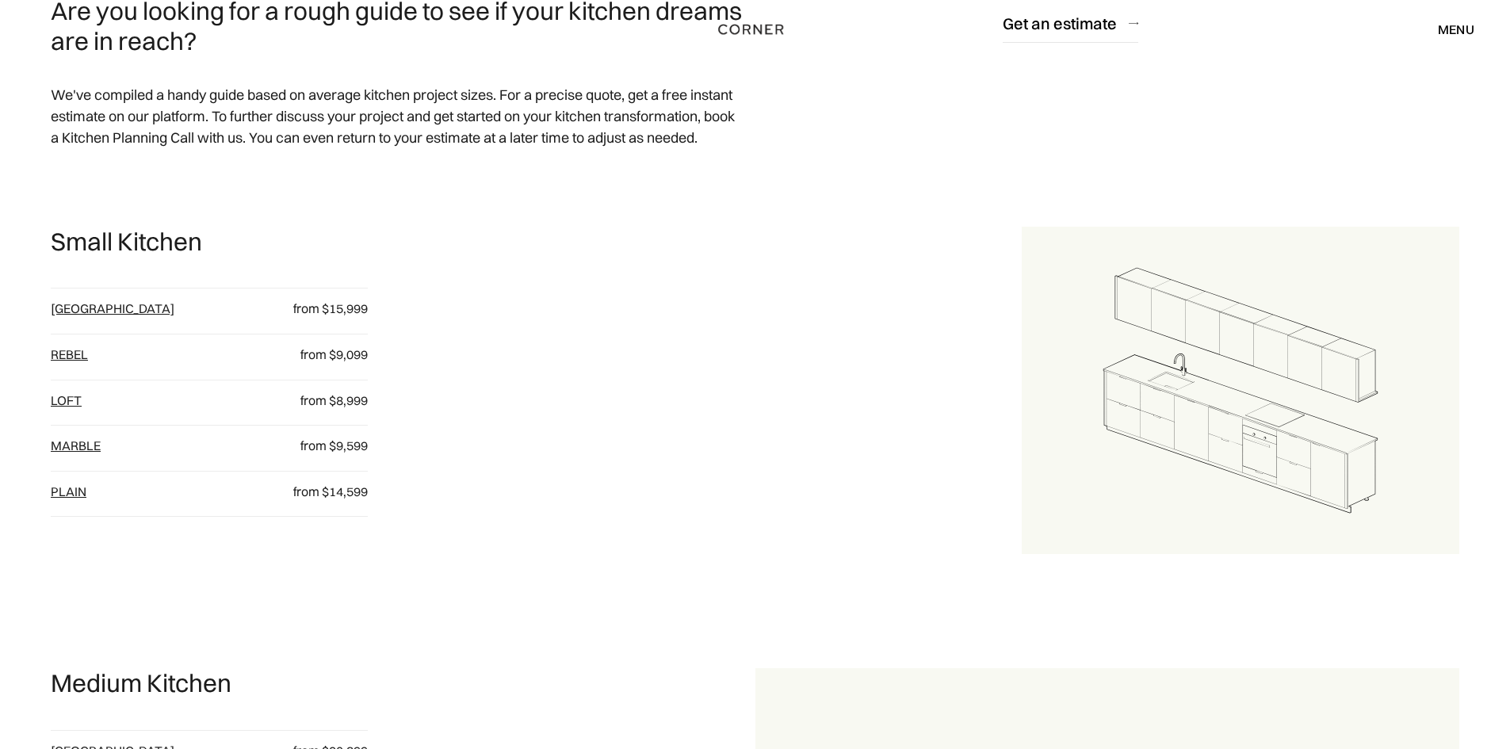
click at [1175, 315] on img at bounding box center [1240, 391] width 437 height 328
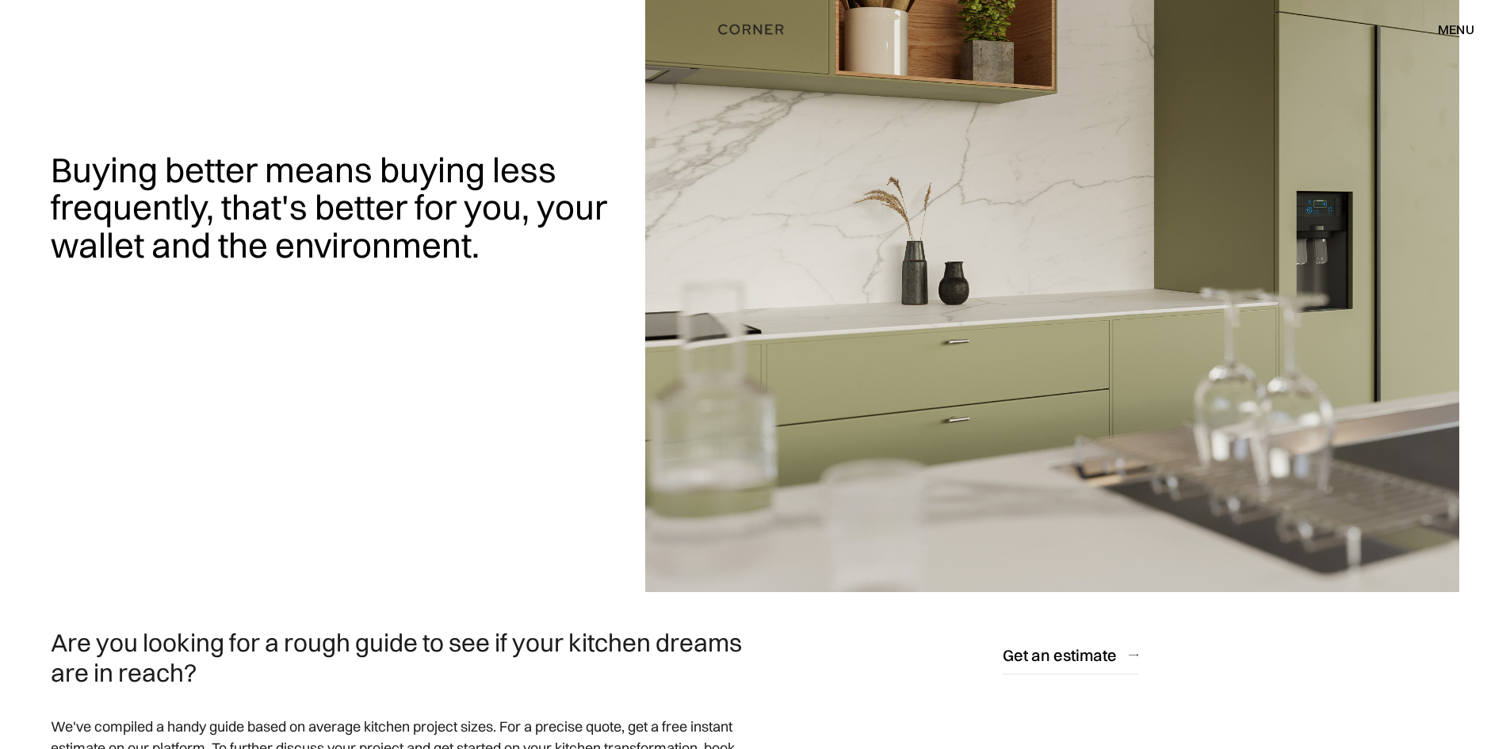
scroll to position [158, 0]
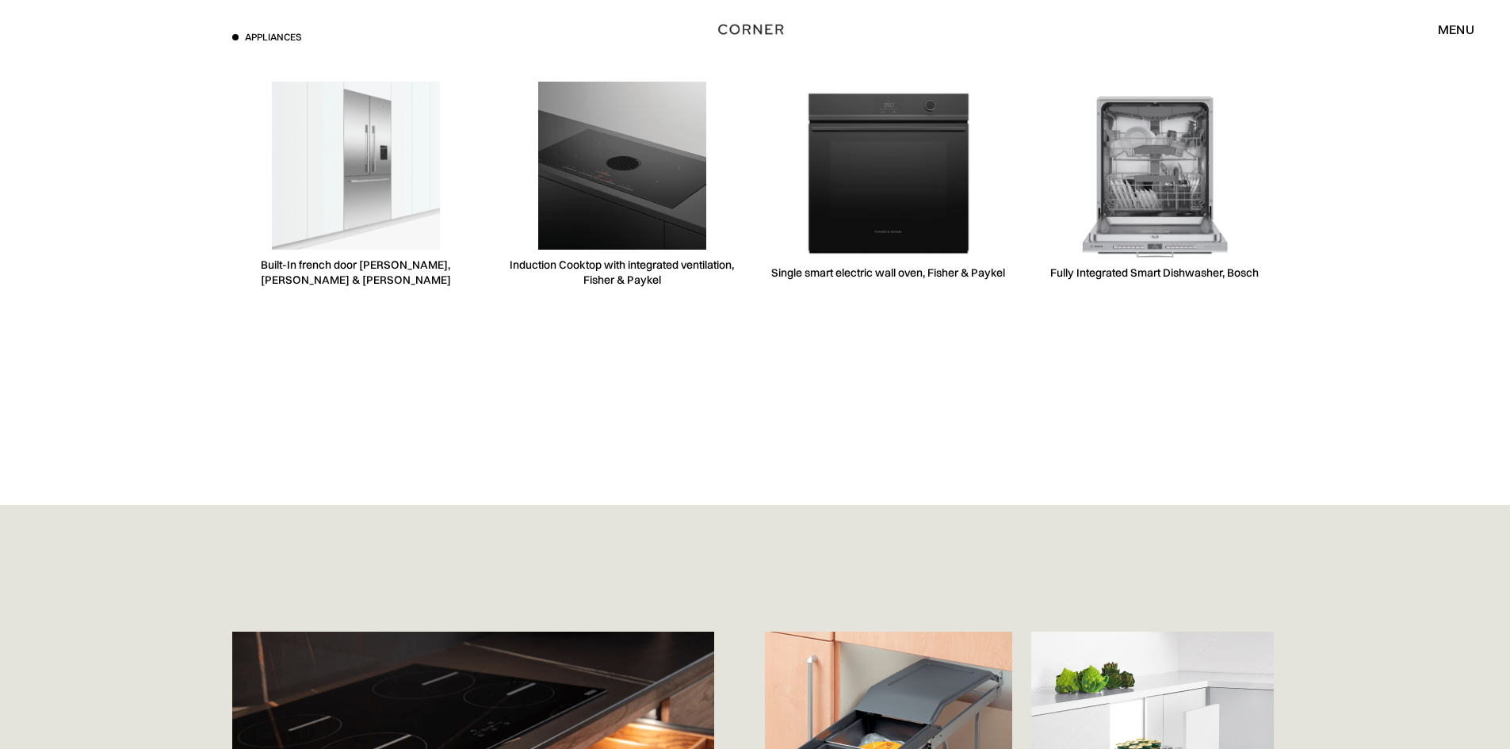
scroll to position [4834, 0]
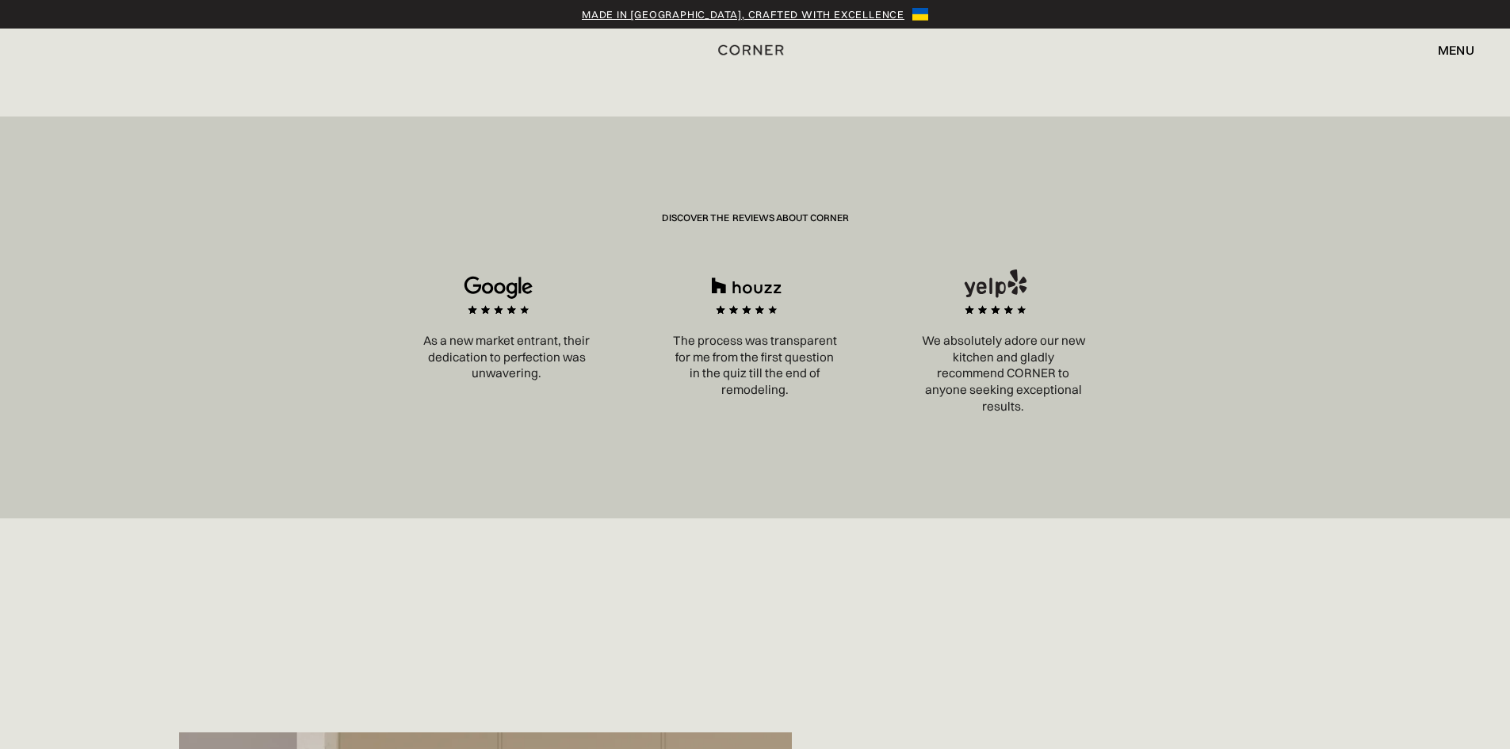
scroll to position [3011, 0]
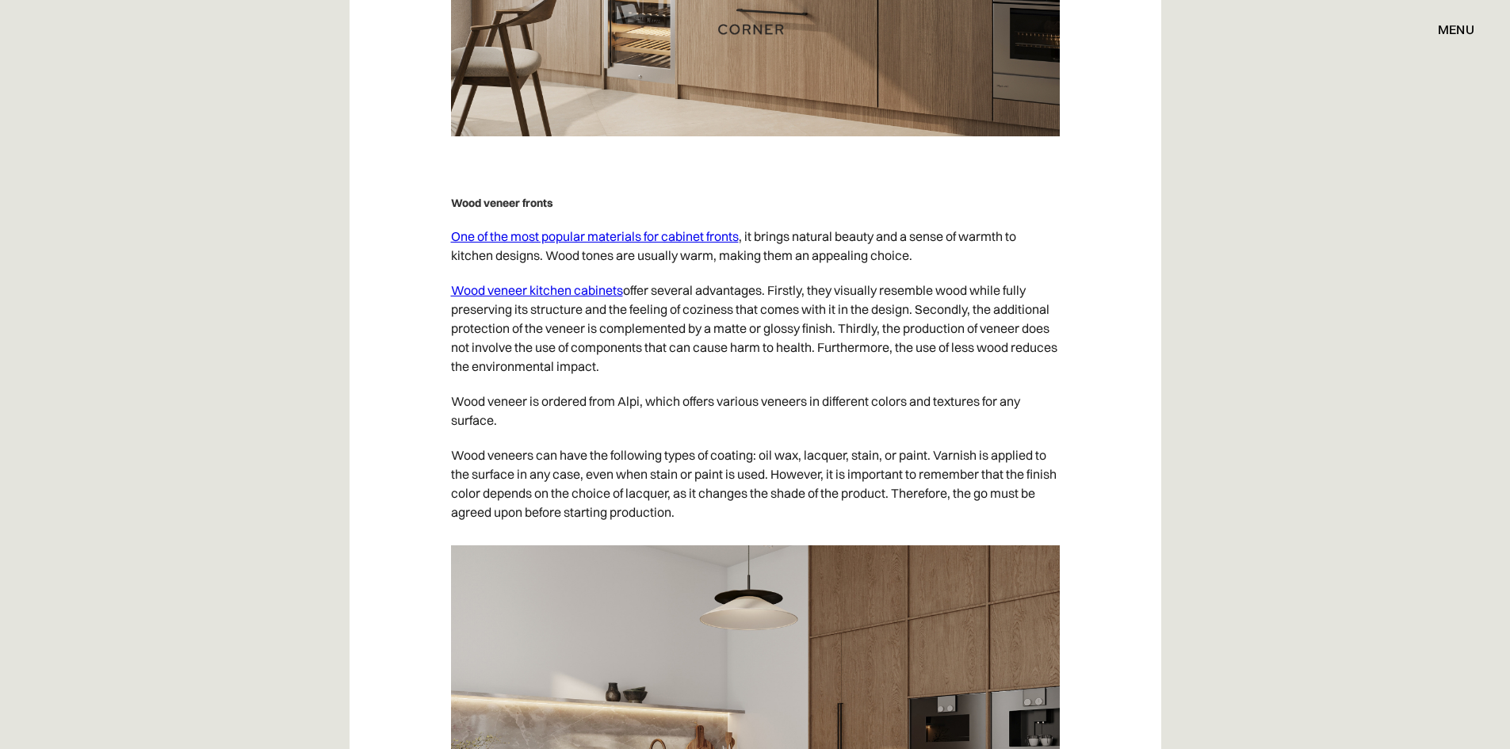
scroll to position [9985, 0]
